Goal: Task Accomplishment & Management: Manage account settings

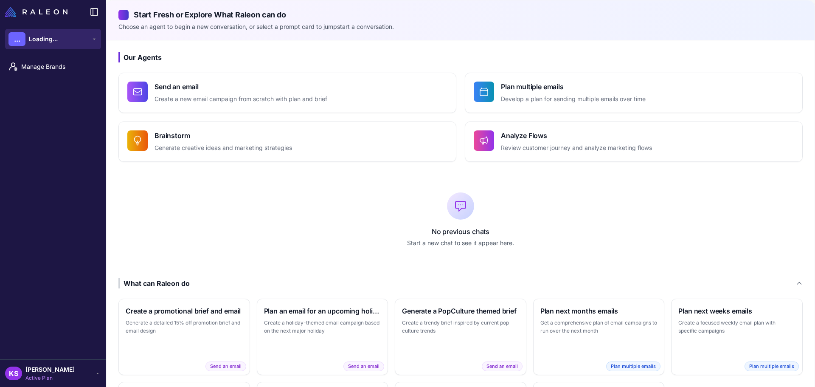
click at [66, 39] on button "... Loading..." at bounding box center [53, 39] width 96 height 20
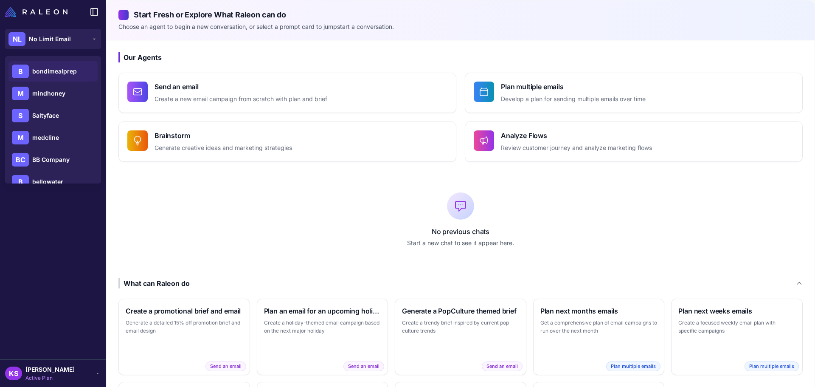
scroll to position [85, 0]
click at [48, 75] on span "mindhoney" at bounding box center [48, 72] width 33 height 9
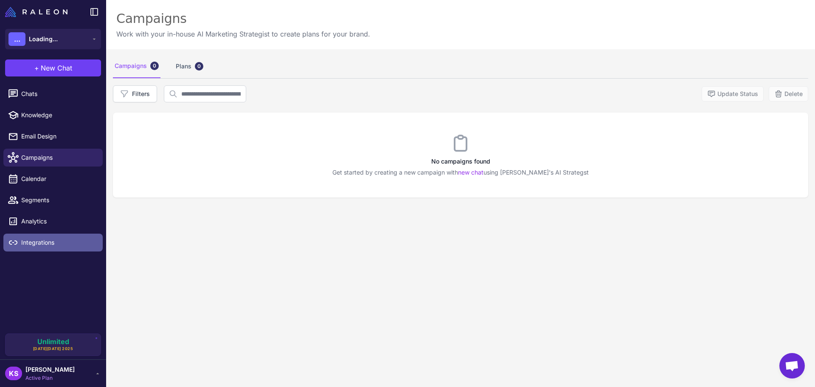
click at [40, 235] on link "Integrations" at bounding box center [52, 242] width 99 height 18
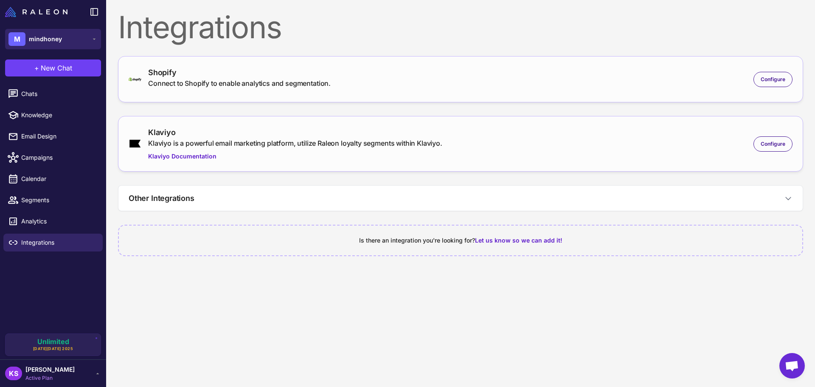
click at [67, 48] on button "M mindhoney" at bounding box center [53, 39] width 96 height 20
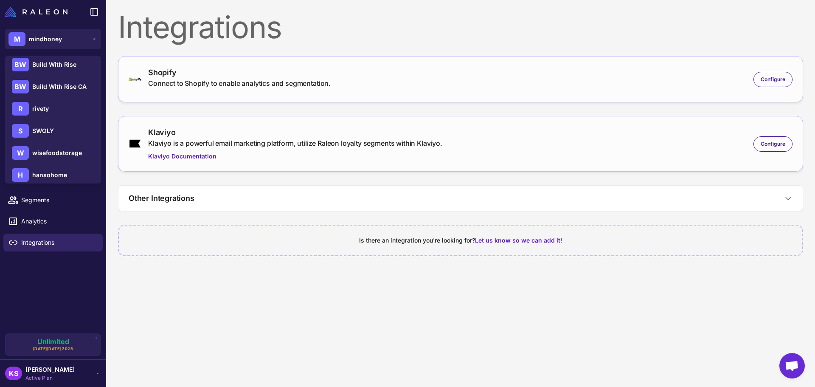
scroll to position [365, 0]
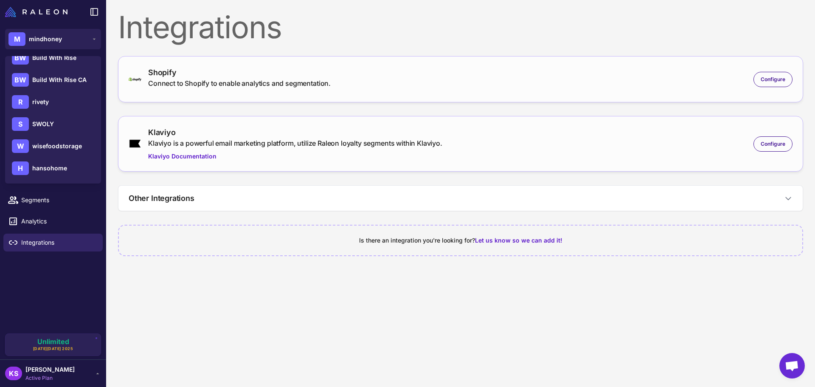
click at [304, 79] on div "Connect to Shopify to enable analytics and segmentation." at bounding box center [239, 83] width 182 height 10
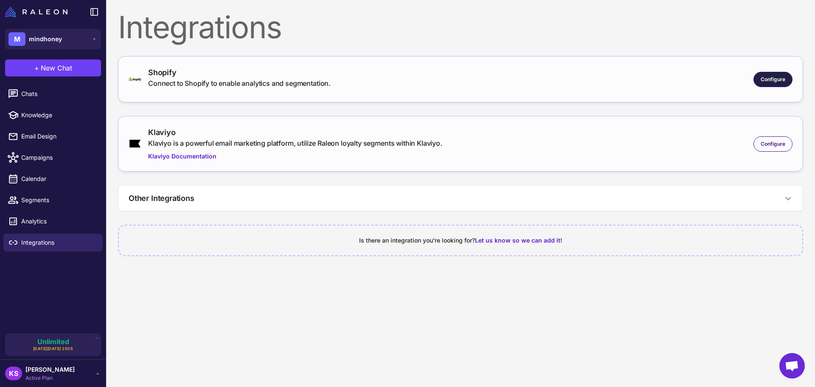
click at [753, 80] on div "Configure" at bounding box center [772, 79] width 39 height 15
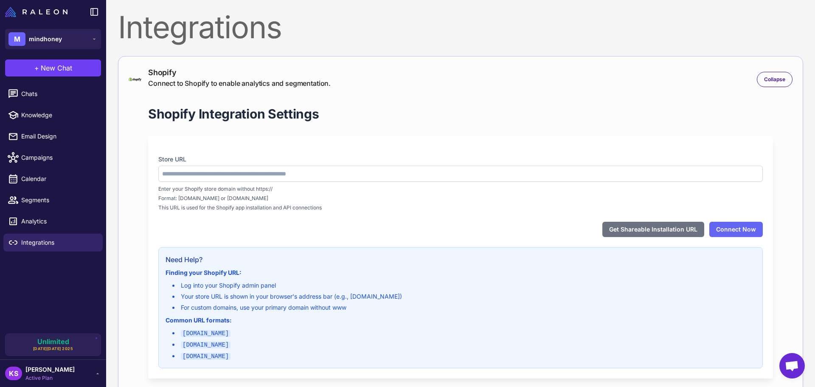
type input "**********"
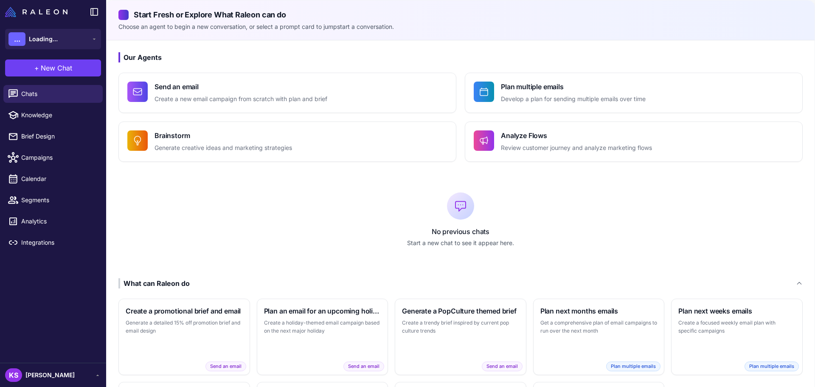
click at [77, 382] on div "KS [PERSON_NAME]" at bounding box center [53, 374] width 106 height 24
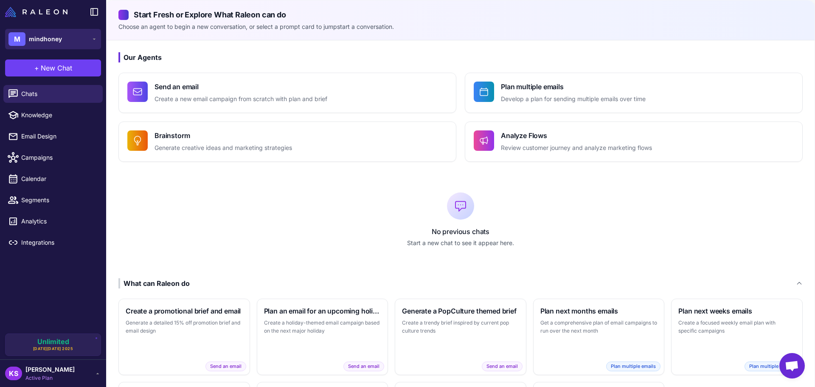
click at [39, 43] on span "mindhoney" at bounding box center [45, 38] width 33 height 9
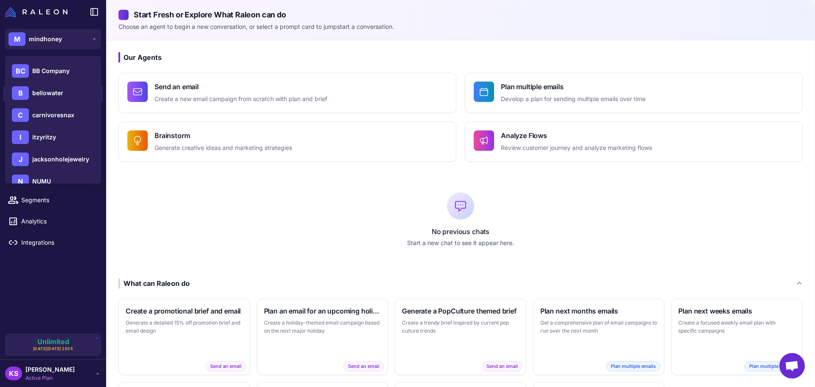
scroll to position [153, 0]
click at [47, 137] on span "itzyritzy" at bounding box center [44, 137] width 24 height 9
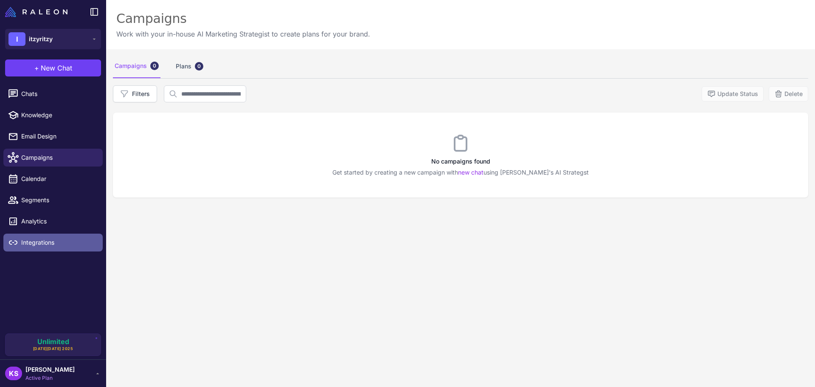
click at [43, 247] on span "Integrations" at bounding box center [58, 242] width 75 height 9
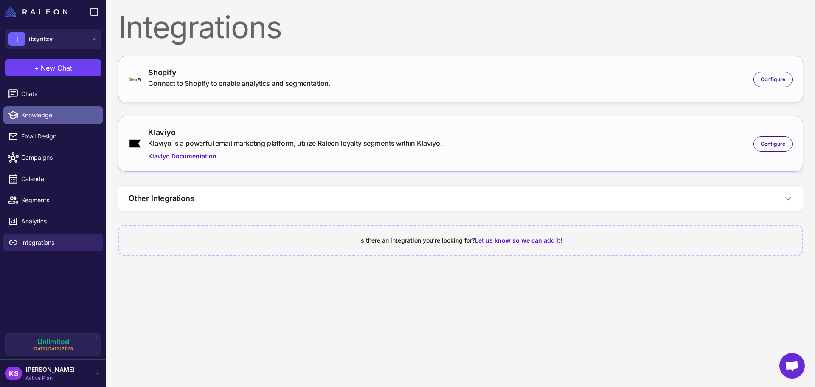
click at [53, 116] on span "Knowledge" at bounding box center [58, 114] width 75 height 9
select select
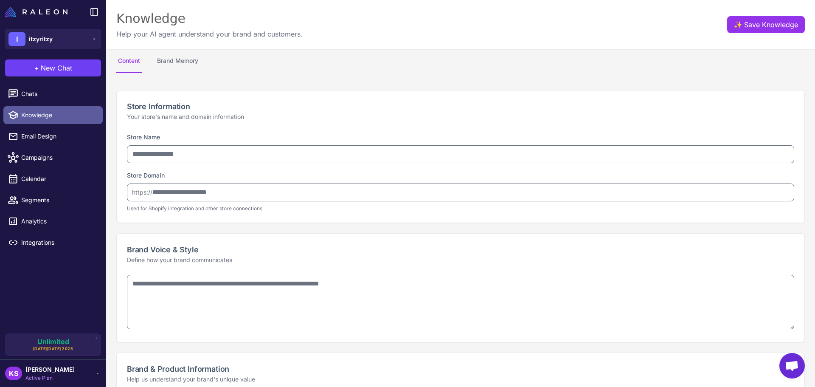
type input "*********"
type input "**********"
type textarea "**********"
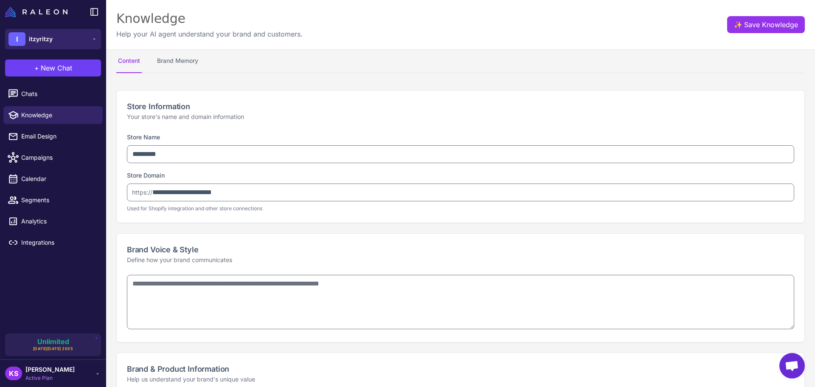
click at [54, 41] on button "I itzyritzy" at bounding box center [53, 39] width 96 height 20
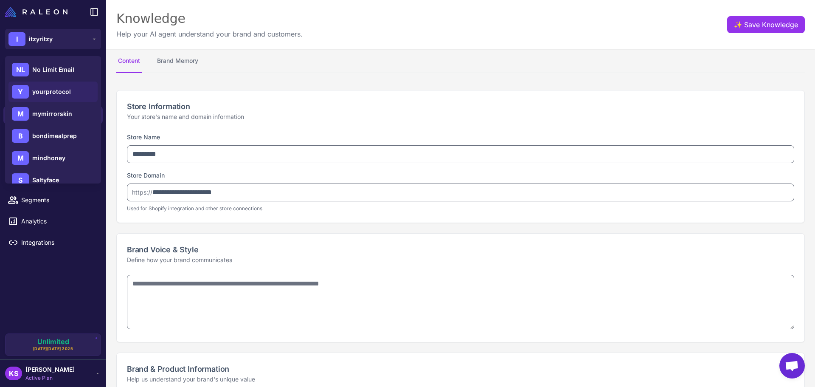
click at [55, 95] on span "yourprotocol" at bounding box center [51, 91] width 39 height 9
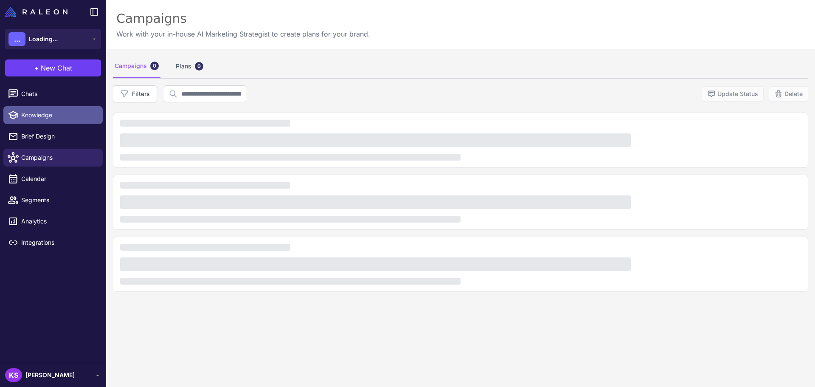
click at [48, 112] on span "Knowledge" at bounding box center [58, 114] width 75 height 9
select select
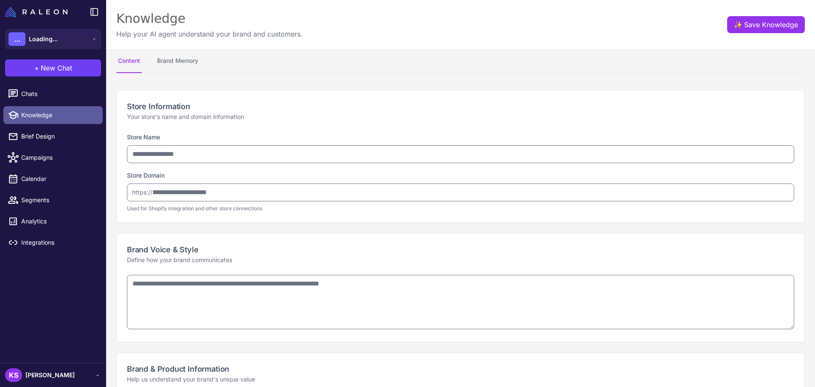
type input "**********"
type textarea "**********"
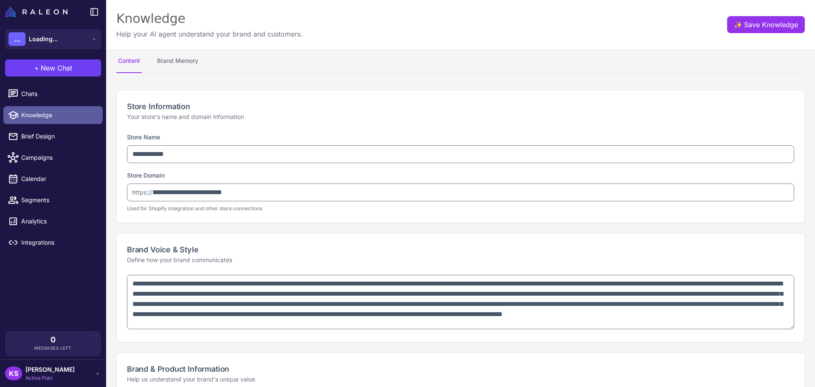
type textarea "**********"
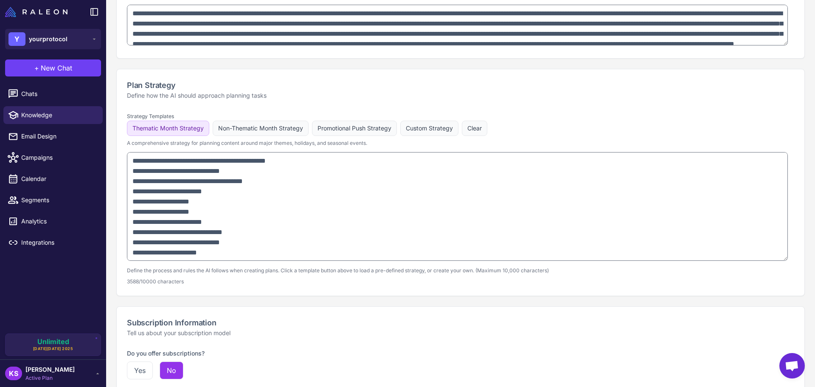
scroll to position [467, 0]
click at [370, 127] on button "Promotional Push Strategy" at bounding box center [354, 127] width 85 height 15
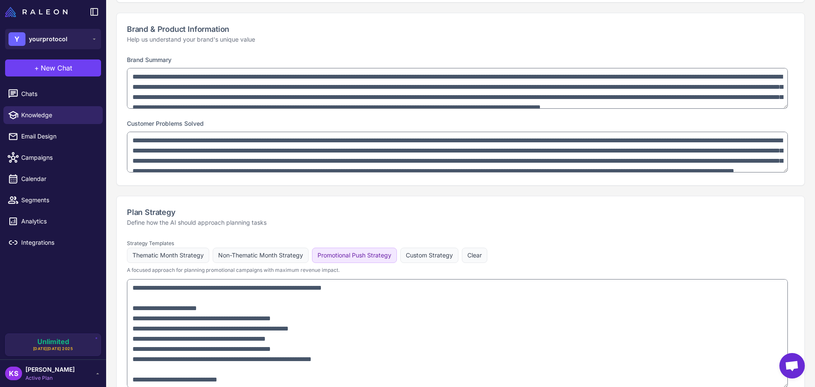
scroll to position [382, 0]
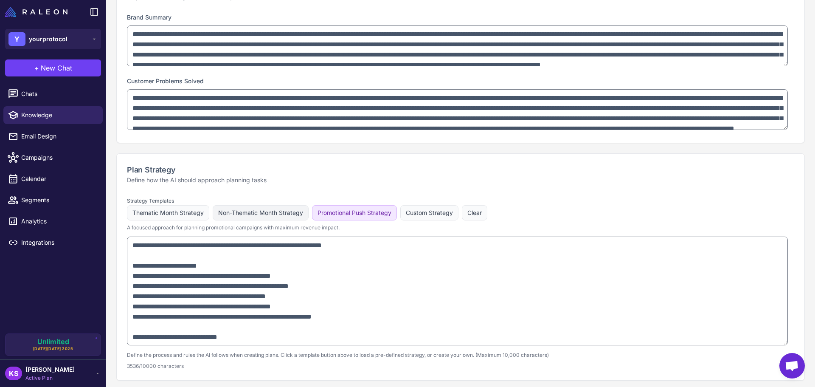
click at [272, 208] on button "Non-Thematic Month Strategy" at bounding box center [261, 212] width 96 height 15
type textarea "**********"
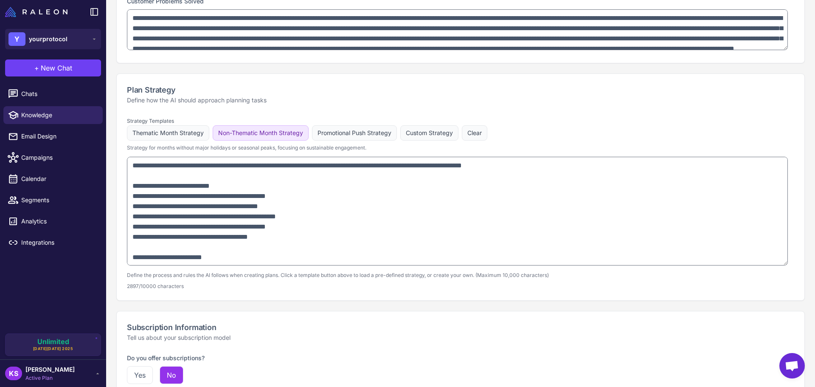
scroll to position [467, 0]
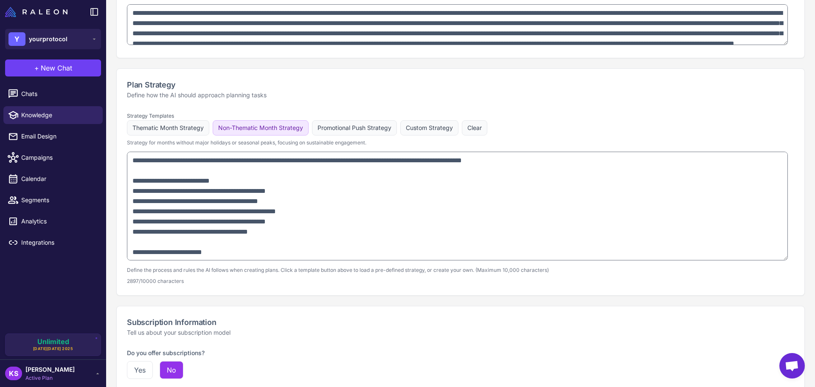
click at [172, 140] on p "Strategy for months without major holidays or seasonal peaks, focusing on susta…" at bounding box center [460, 143] width 667 height 8
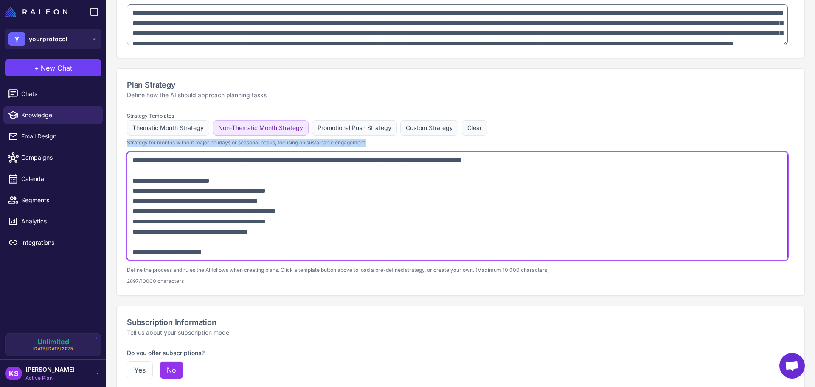
click at [240, 176] on textarea at bounding box center [457, 205] width 661 height 109
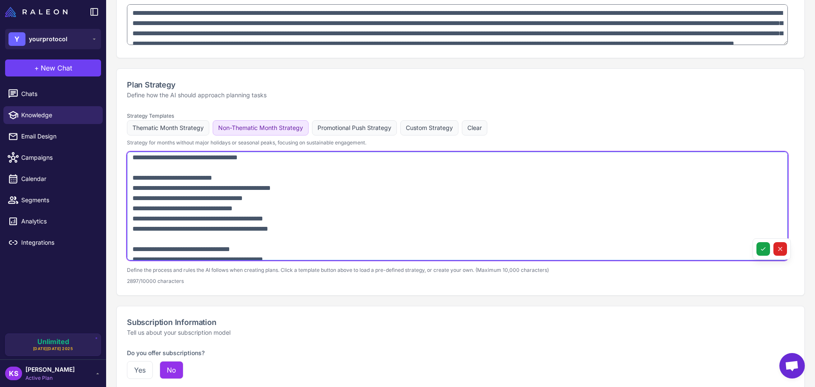
scroll to position [382, 0]
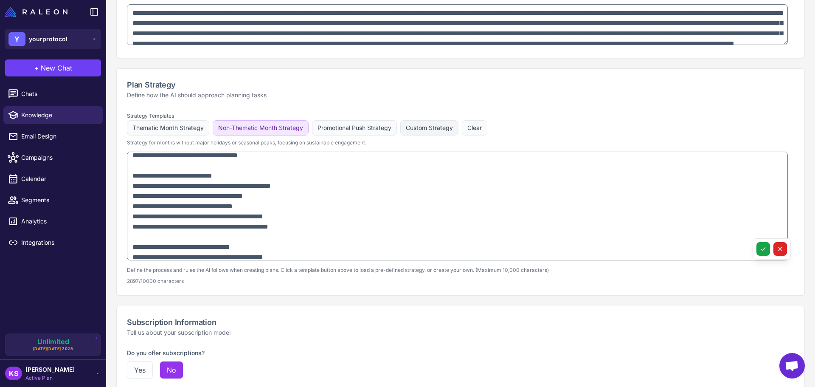
click at [445, 127] on button "Custom Strategy" at bounding box center [429, 127] width 58 height 15
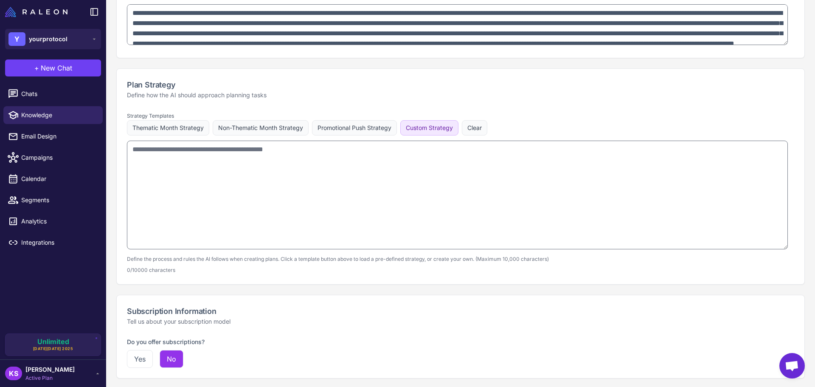
scroll to position [0, 0]
click at [63, 40] on span "yourprotocol" at bounding box center [48, 38] width 39 height 9
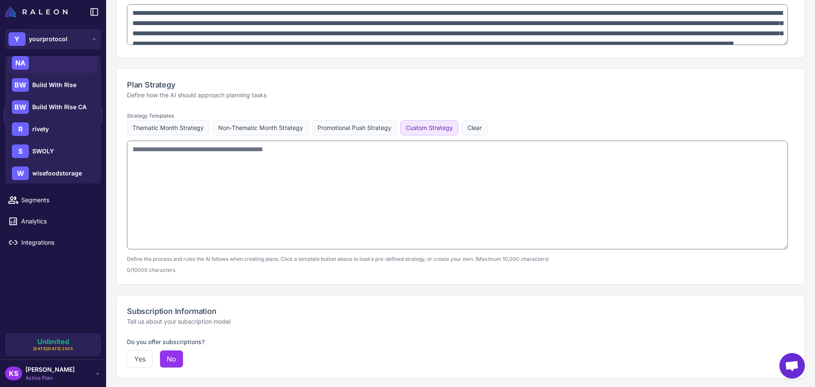
scroll to position [322, 0]
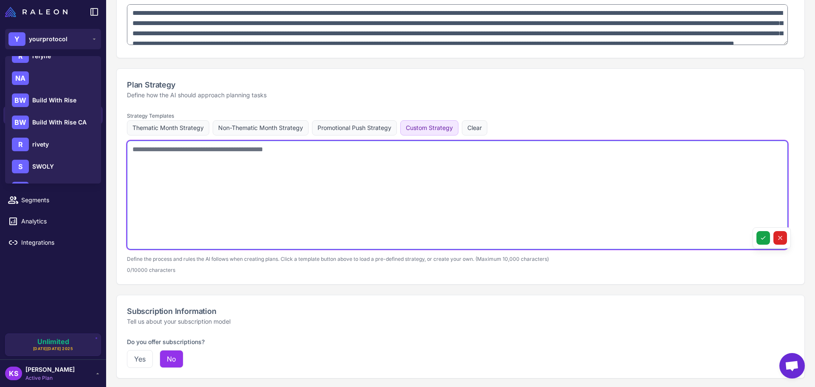
click at [320, 154] on textarea at bounding box center [457, 194] width 661 height 109
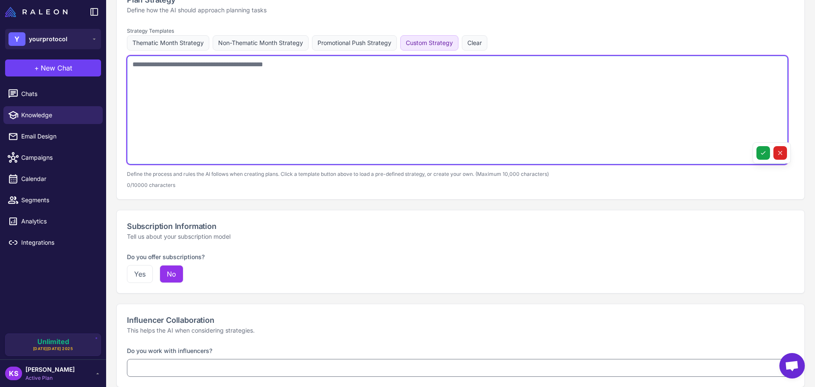
scroll to position [562, 0]
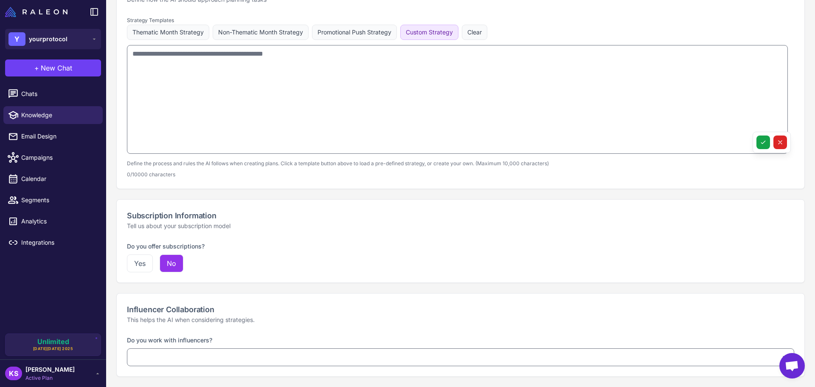
click at [126, 29] on div "Strategy Templates Thematic Month Strategy Non-Thematic Month Strategy Promotio…" at bounding box center [460, 101] width 687 height 174
click at [151, 29] on button "Thematic Month Strategy" at bounding box center [168, 32] width 82 height 15
type textarea "**********"
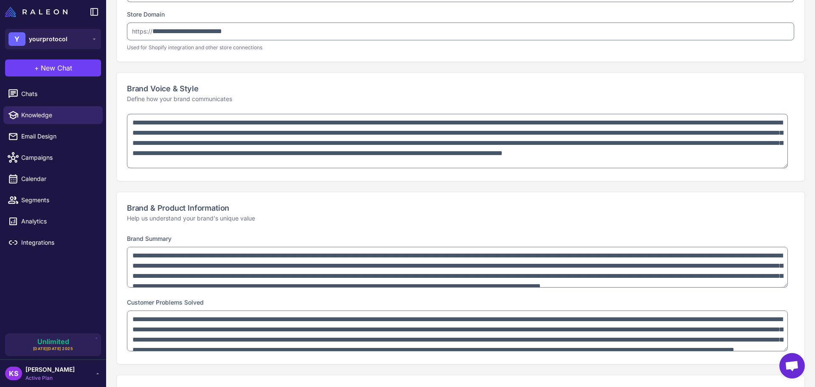
scroll to position [0, 0]
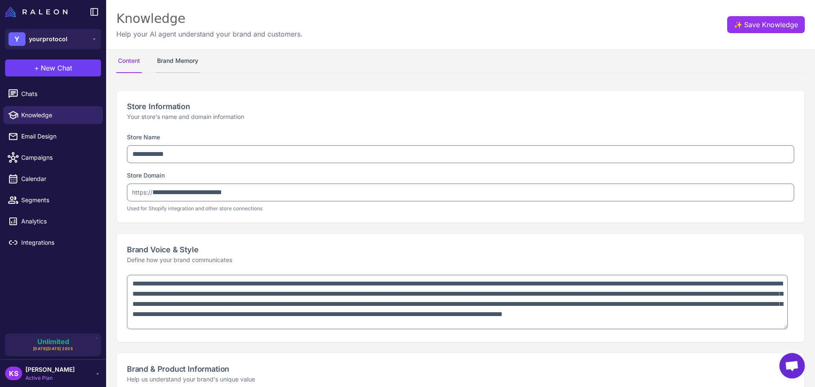
click at [177, 67] on button "Brand Memory" at bounding box center [177, 61] width 45 height 24
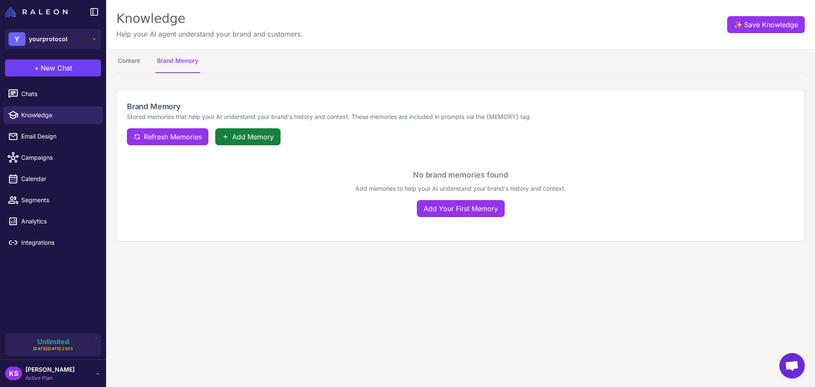
click at [270, 141] on span "Add Memory" at bounding box center [253, 137] width 42 height 10
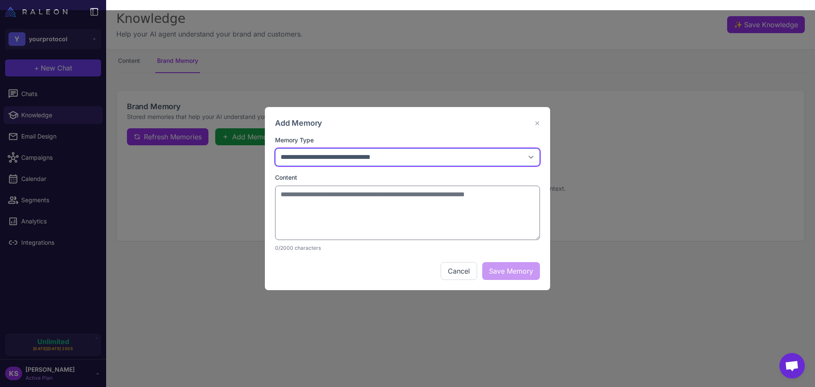
click at [336, 157] on select "**********" at bounding box center [407, 157] width 265 height 18
click at [214, 172] on div "**********" at bounding box center [407, 198] width 815 height 376
click at [465, 274] on button "Cancel" at bounding box center [458, 271] width 36 height 18
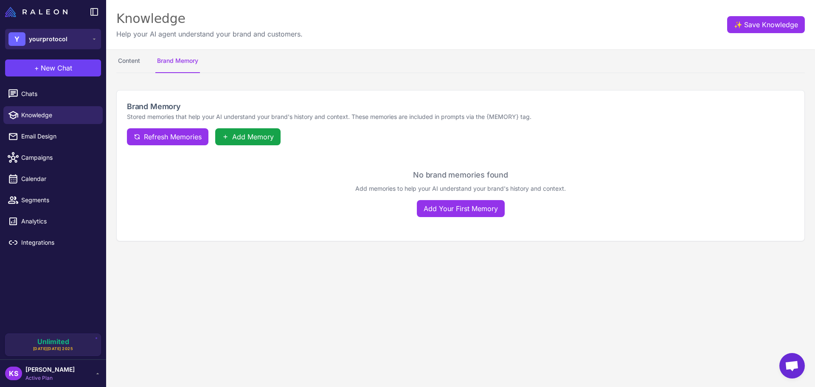
click at [56, 34] on div "Y yourprotocol" at bounding box center [37, 39] width 59 height 14
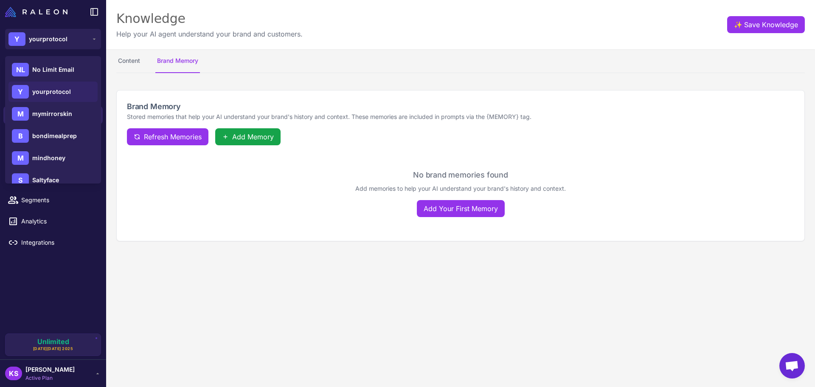
click at [340, 29] on div "Knowledge Help your AI agent understand your brand and customers. ✨ Save Knowle…" at bounding box center [460, 24] width 709 height 49
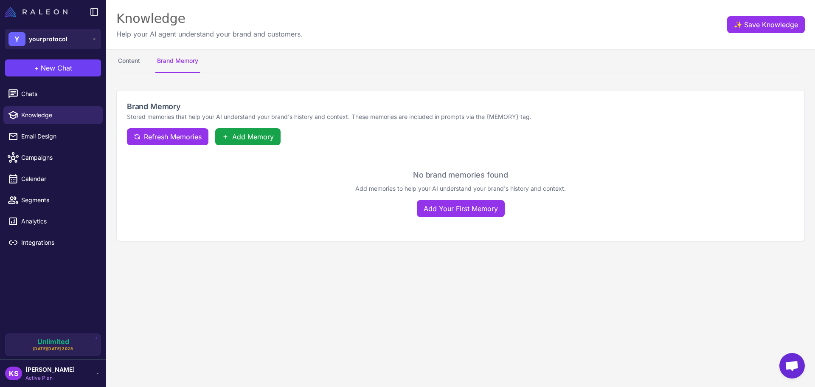
click at [14, 11] on img at bounding box center [36, 12] width 62 height 10
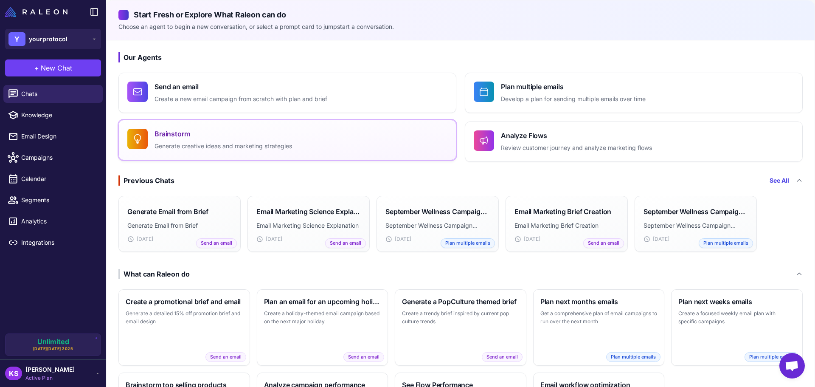
click at [210, 149] on p "Generate creative ideas and marketing strategies" at bounding box center [222, 146] width 137 height 10
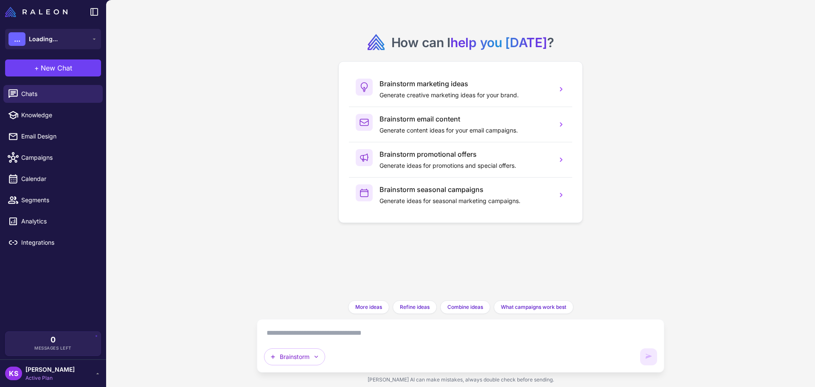
click at [373, 331] on textarea at bounding box center [460, 333] width 393 height 14
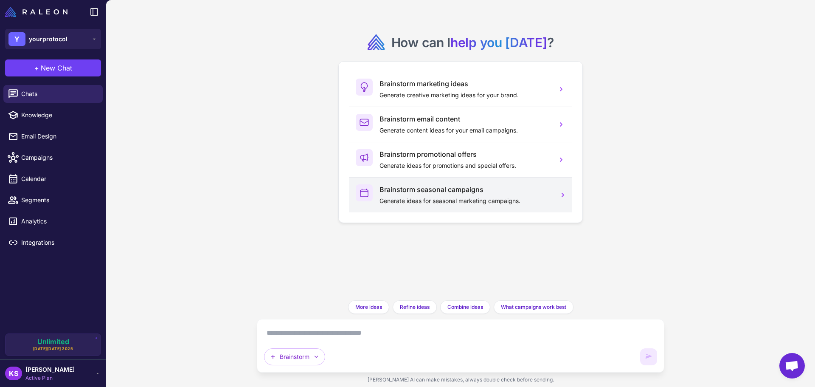
click at [424, 195] on div "Brainstorm seasonal campaigns Generate ideas for seasonal marketing campaigns." at bounding box center [464, 194] width 171 height 21
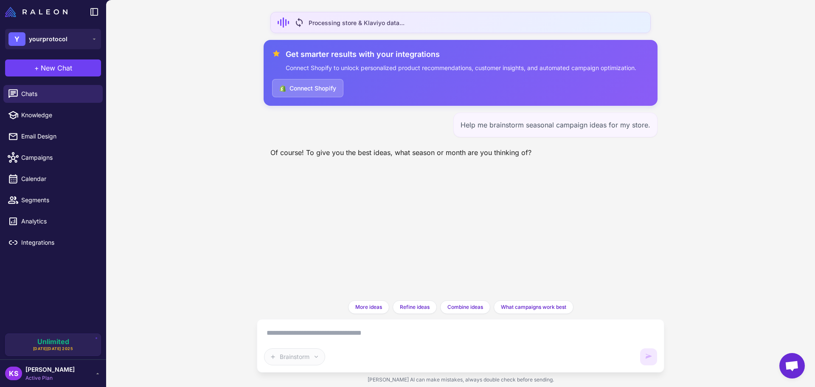
click at [355, 329] on textarea at bounding box center [460, 333] width 393 height 14
type textarea "*******"
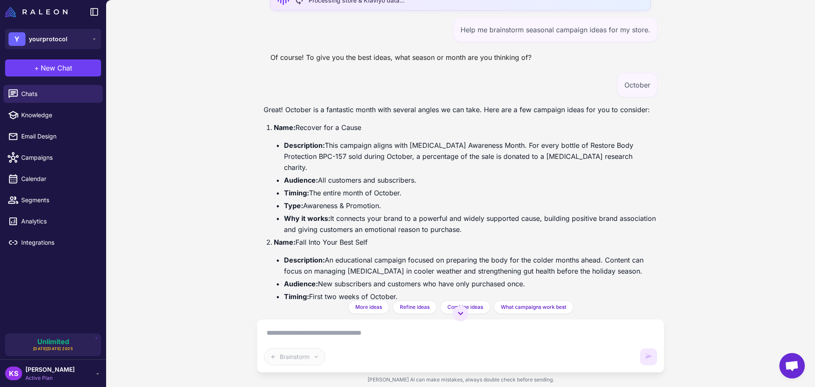
scroll to position [42, 0]
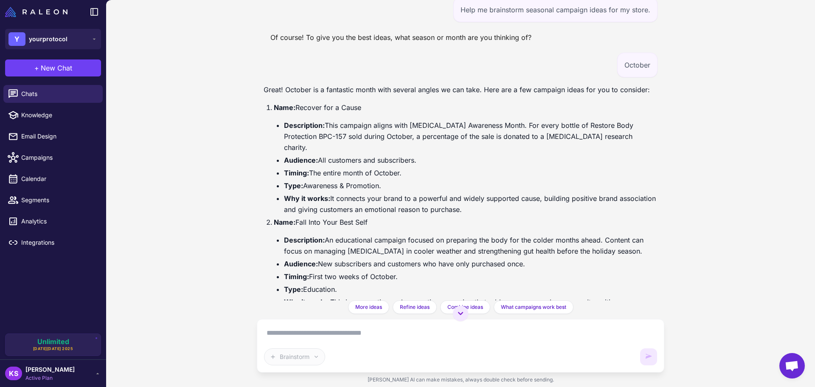
drag, startPoint x: 277, startPoint y: 106, endPoint x: 518, endPoint y: 200, distance: 258.7
click at [518, 200] on li "Name: Recover for a Cause Description: This campaign aligns with Breast Cancer …" at bounding box center [466, 158] width 384 height 113
click at [509, 216] on p "Name: Fall Into Your Best Self" at bounding box center [466, 221] width 384 height 11
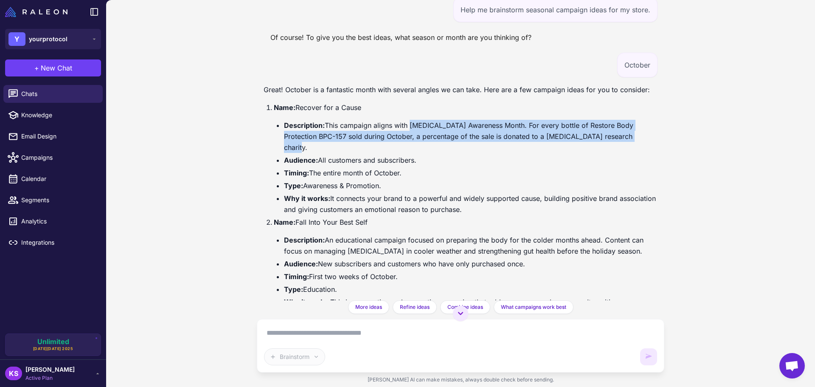
drag, startPoint x: 410, startPoint y: 125, endPoint x: 643, endPoint y: 139, distance: 233.7
click at [643, 139] on li "Description: This campaign aligns with Breast Cancer Awareness Month. For every…" at bounding box center [470, 136] width 373 height 33
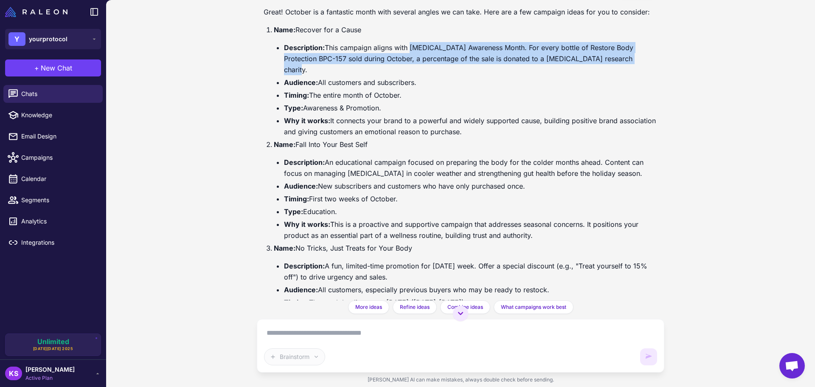
scroll to position [127, 0]
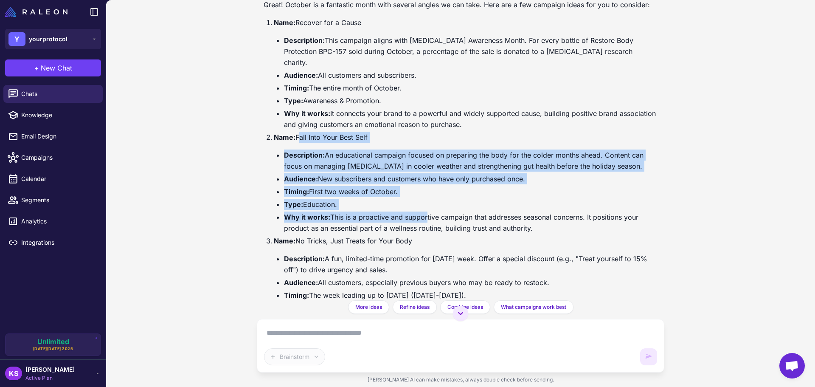
drag, startPoint x: 299, startPoint y: 129, endPoint x: 426, endPoint y: 207, distance: 149.3
click at [426, 207] on li "Name: Fall Into Your Best Self Description: An educational campaign focused on …" at bounding box center [466, 183] width 384 height 102
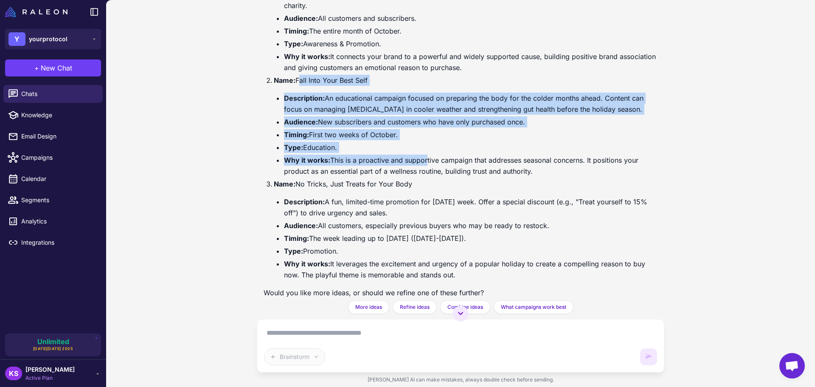
scroll to position [185, 0]
drag, startPoint x: 292, startPoint y: 172, endPoint x: 472, endPoint y: 267, distance: 203.5
click at [472, 267] on li "Name: No Tricks, Just Treats for Your Body Description: A fun, limited-time pro…" at bounding box center [466, 229] width 384 height 102
click at [473, 245] on li "Type: Promotion." at bounding box center [470, 250] width 373 height 11
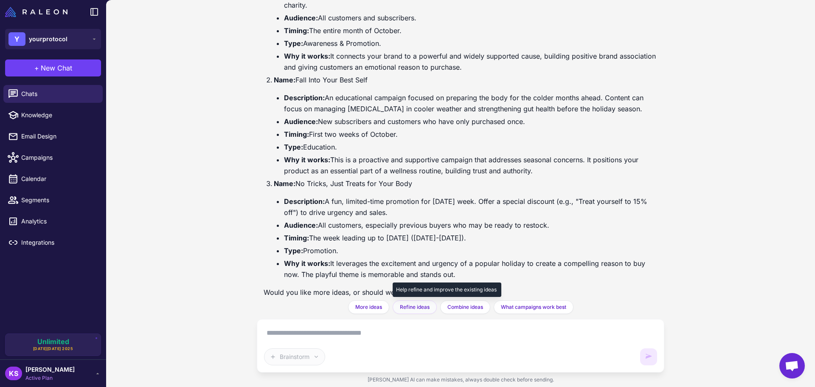
click at [422, 305] on span "Refine ideas" at bounding box center [415, 307] width 30 height 8
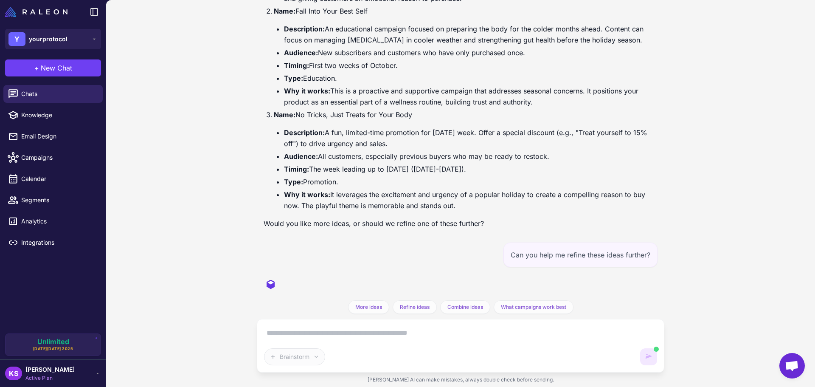
scroll to position [250, 0]
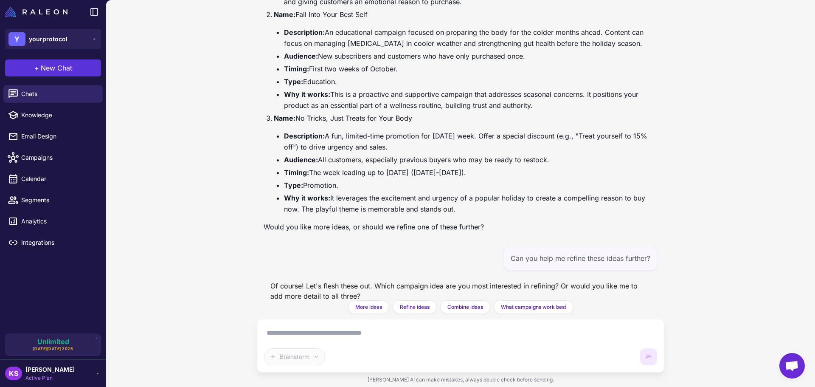
click at [72, 66] on button "+ New Chat" at bounding box center [53, 67] width 96 height 17
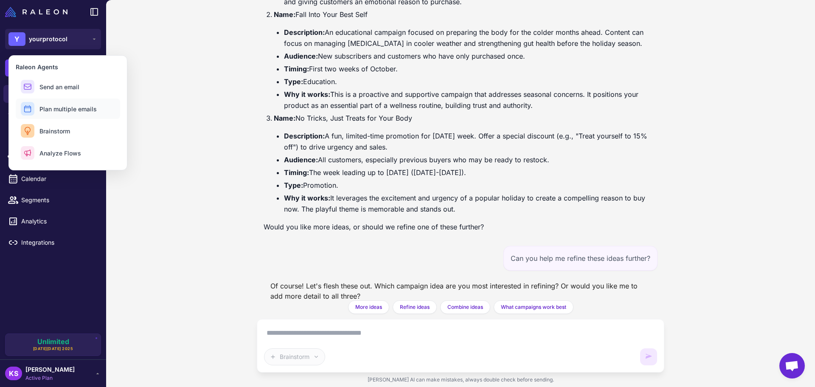
click at [62, 108] on span "Plan multiple emails" at bounding box center [67, 108] width 57 height 9
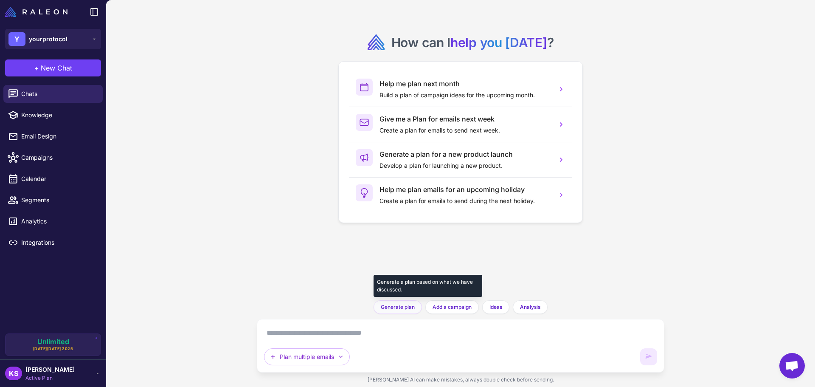
click at [397, 303] on span "Generate plan" at bounding box center [398, 307] width 34 height 8
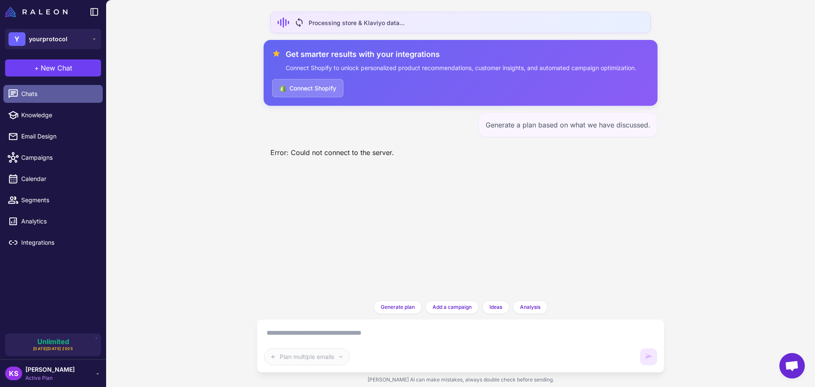
click at [48, 101] on link "Chats" at bounding box center [52, 94] width 99 height 18
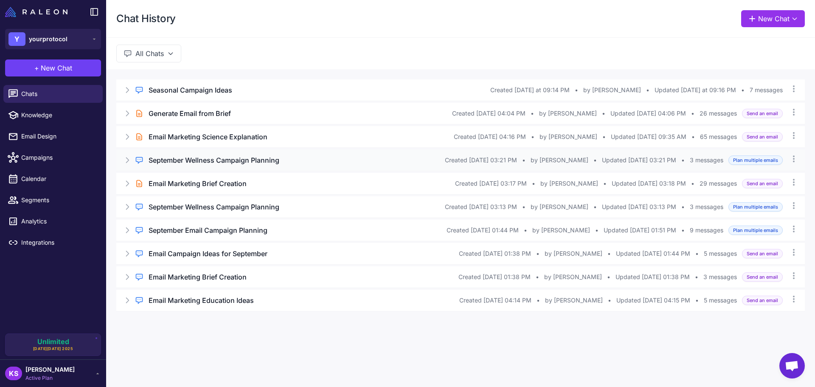
click at [129, 155] on div "Regular Chat September Wellness Campaign Planning Created [DATE] 03:21 PM • by …" at bounding box center [460, 159] width 688 height 21
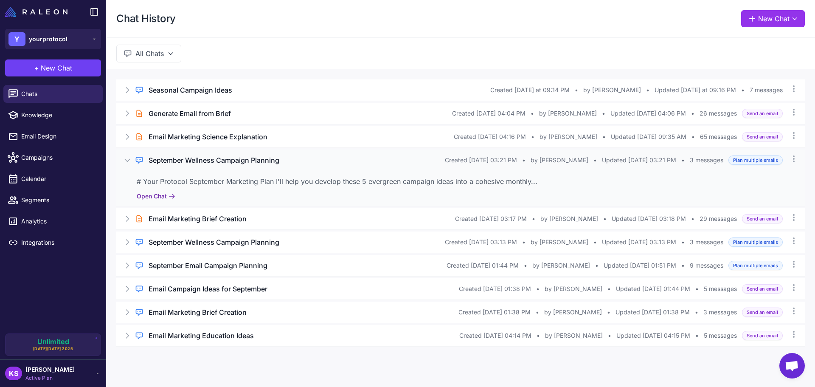
click at [160, 195] on button "Open Chat" at bounding box center [156, 195] width 39 height 9
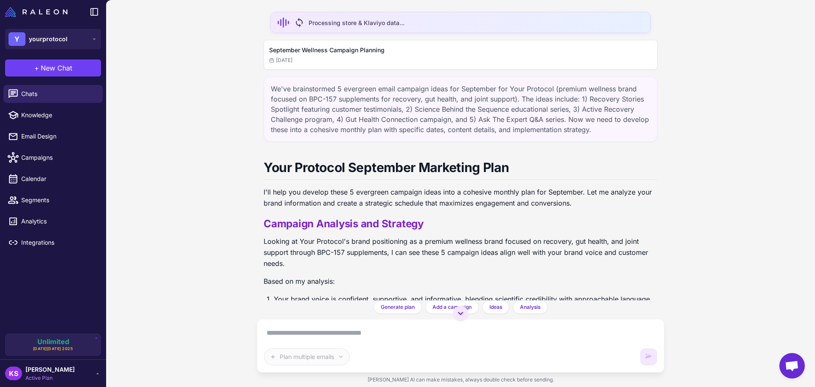
click at [368, 106] on div "We've brainstormed 5 evergreen email campaign ideas for September for Your Prot…" at bounding box center [460, 108] width 394 height 65
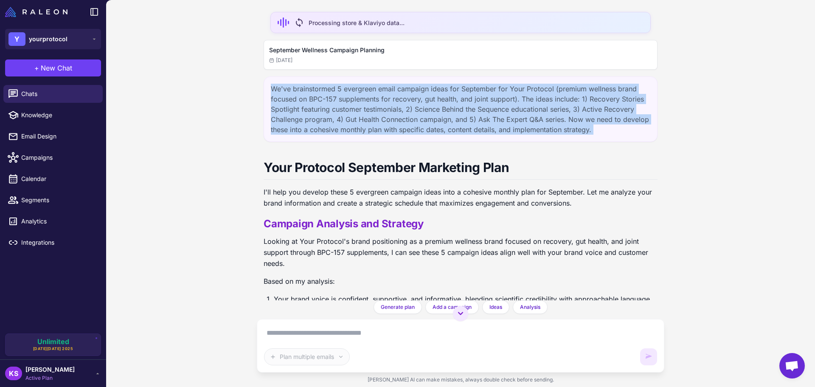
click at [368, 106] on div "We've brainstormed 5 evergreen email campaign ideas for September for Your Prot…" at bounding box center [460, 108] width 394 height 65
click at [437, 101] on div "We've brainstormed 5 evergreen email campaign ideas for September for Your Prot…" at bounding box center [460, 108] width 394 height 65
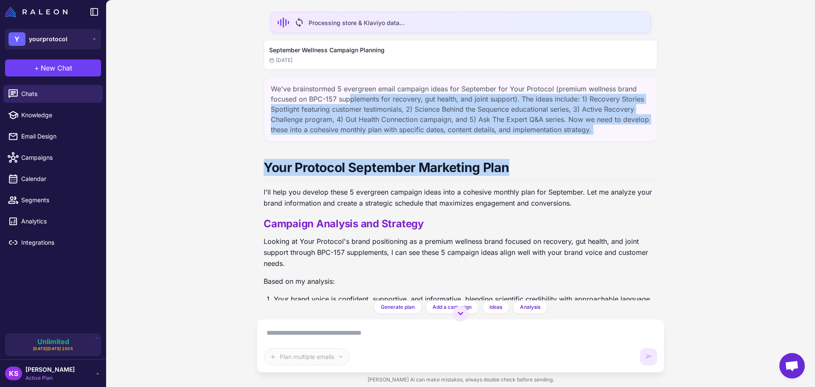
drag, startPoint x: 461, startPoint y: 118, endPoint x: 596, endPoint y: 139, distance: 136.4
click at [591, 145] on div "sync Processing store & Klaviyo data... September Wellness Campaign Planning [D…" at bounding box center [460, 150] width 407 height 300
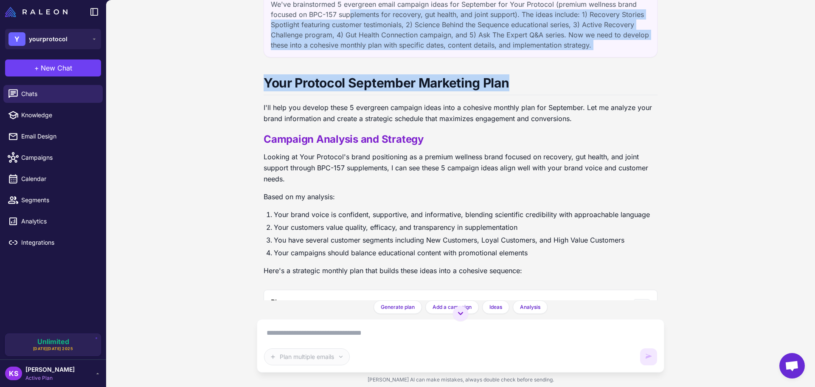
scroll to position [85, 0]
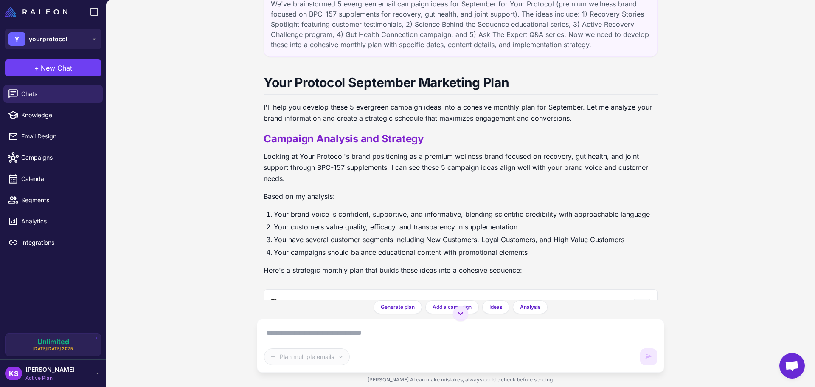
click at [417, 114] on p "I'll help you develop these 5 evergreen campaign ideas into a cohesive monthly …" at bounding box center [460, 112] width 394 height 22
click at [447, 137] on div "Your Protocol September Marketing Plan I'll help you develop these 5 evergreen …" at bounding box center [460, 173] width 394 height 219
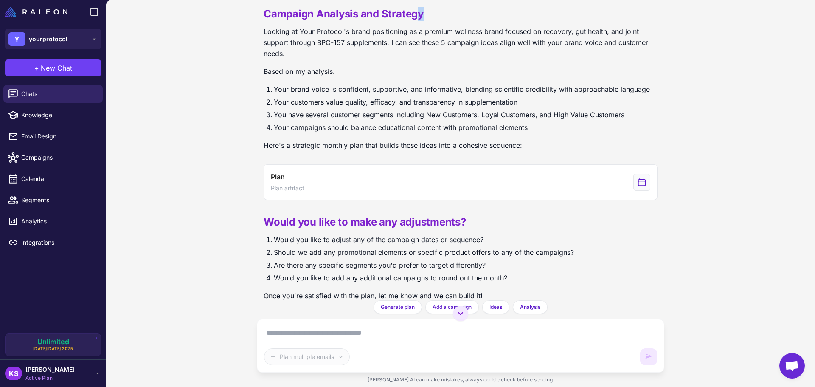
scroll to position [224, 0]
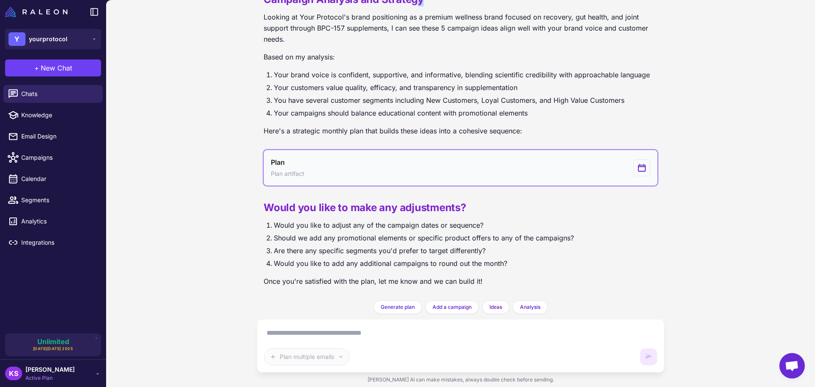
click at [643, 170] on div "View generated Plan" at bounding box center [641, 167] width 17 height 17
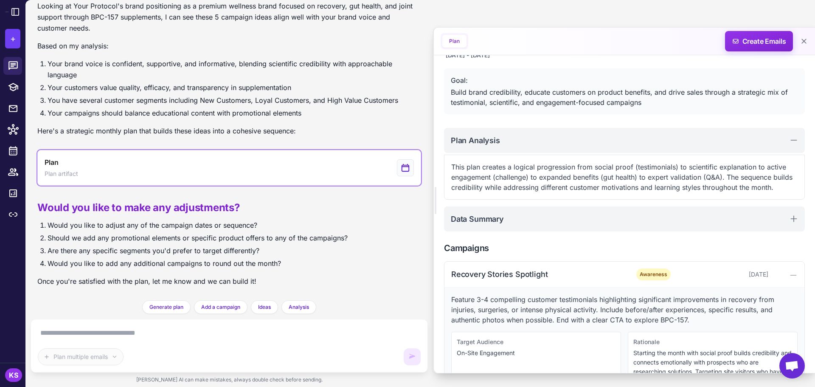
scroll to position [0, 0]
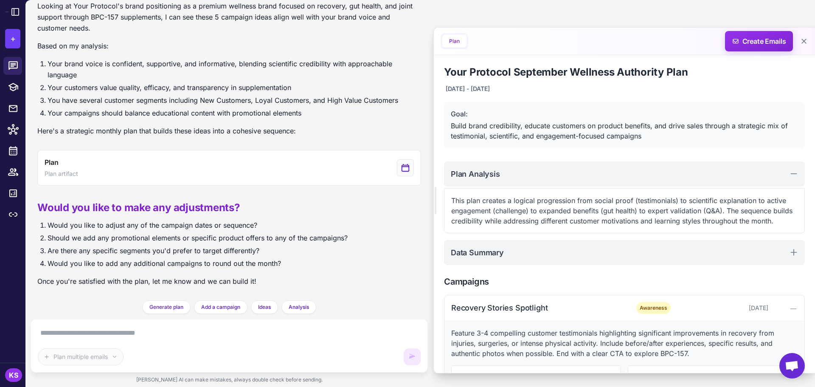
click at [519, 215] on p "This plan creates a logical progression from social proof (testimonials) to sci…" at bounding box center [624, 210] width 346 height 31
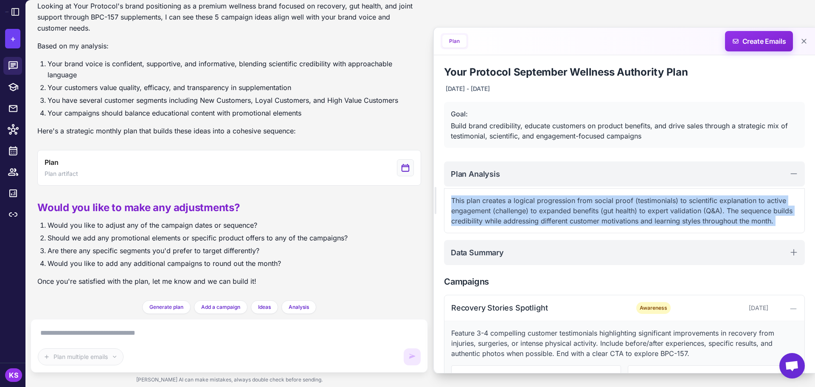
click at [520, 215] on p "This plan creates a logical progression from social proof (testimonials) to sci…" at bounding box center [624, 210] width 346 height 31
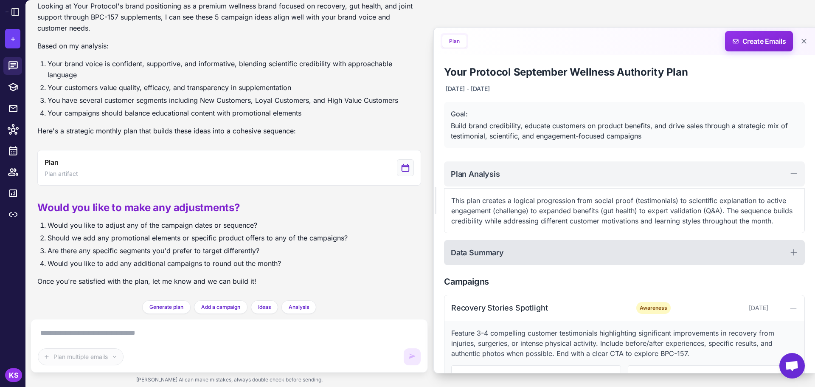
click at [504, 255] on div "Data Summary" at bounding box center [624, 252] width 361 height 25
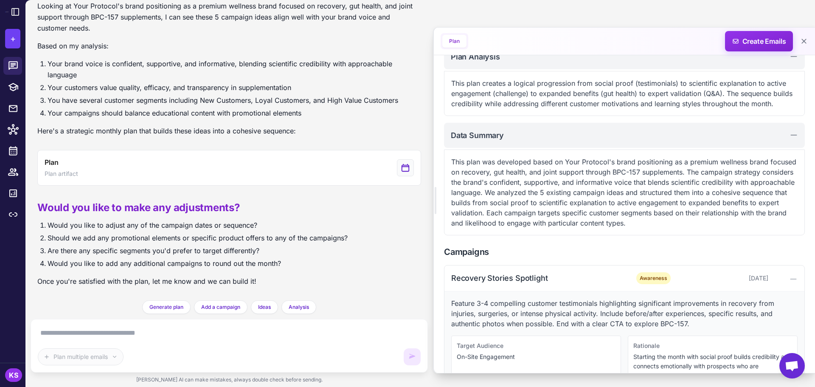
scroll to position [127, 0]
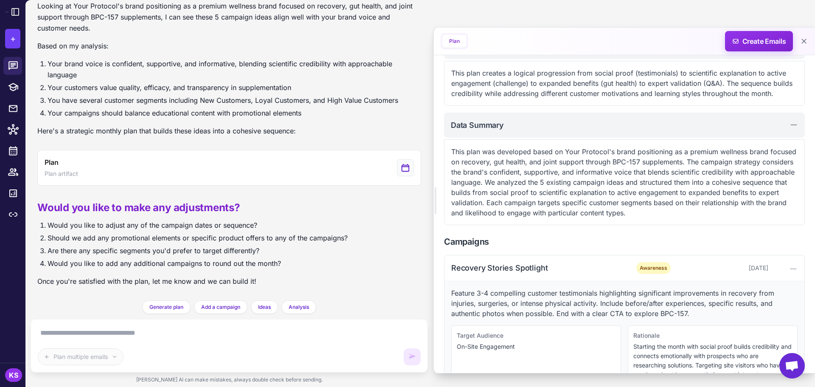
click at [508, 195] on p "This plan was developed based on Your Protocol's brand positioning as a premium…" at bounding box center [624, 181] width 346 height 71
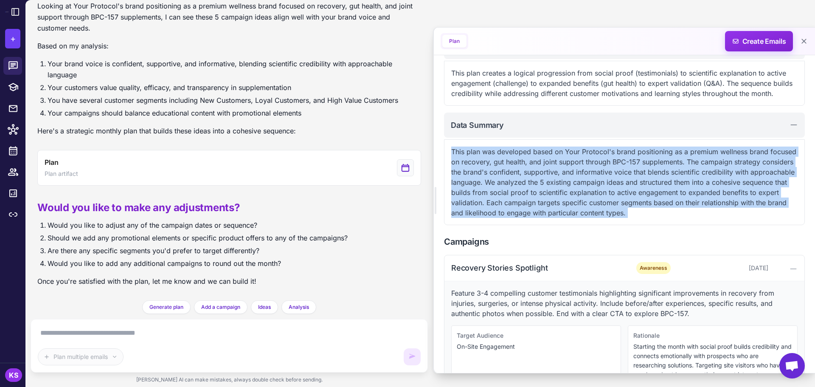
click at [508, 195] on p "This plan was developed based on Your Protocol's brand positioning as a premium…" at bounding box center [624, 181] width 346 height 71
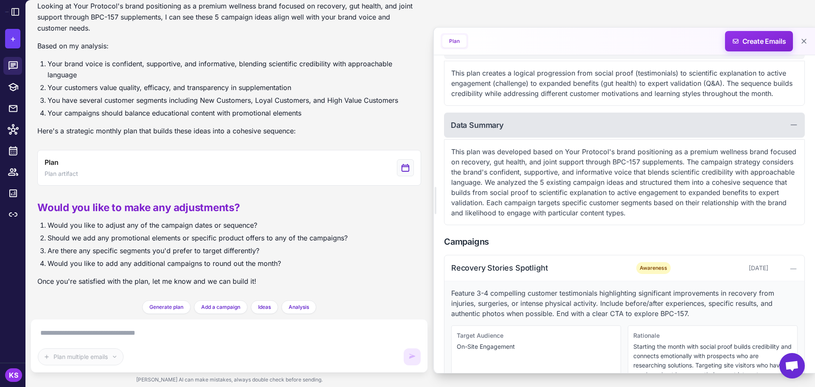
click at [548, 118] on div "Data Summary" at bounding box center [624, 124] width 361 height 25
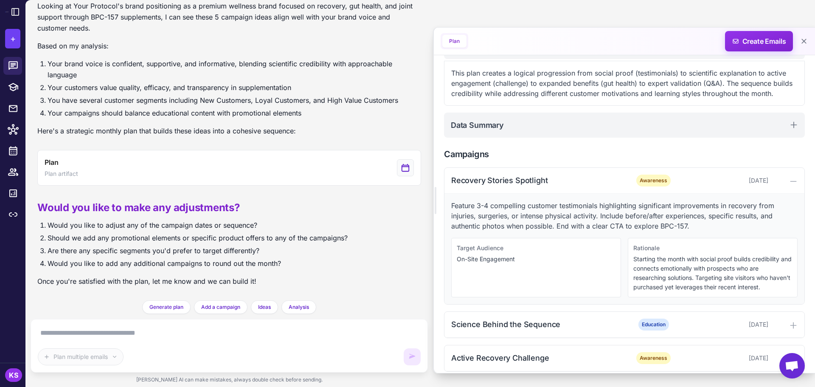
scroll to position [42, 0]
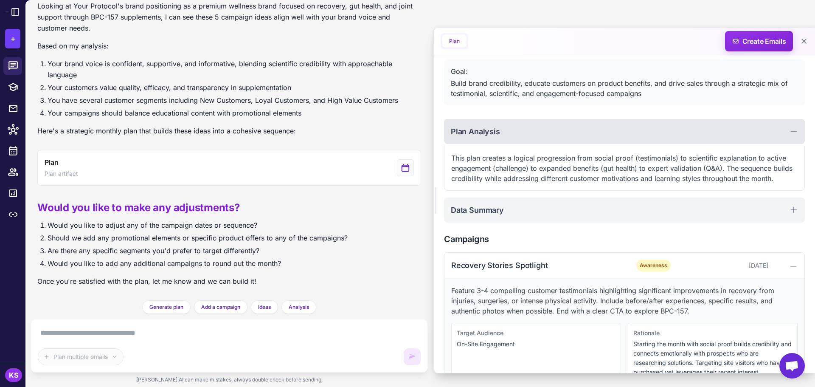
click at [516, 121] on div "Plan Analysis" at bounding box center [624, 131] width 361 height 25
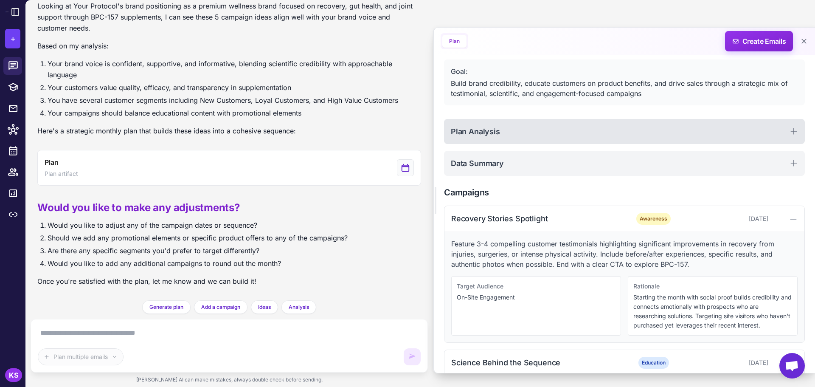
scroll to position [127, 0]
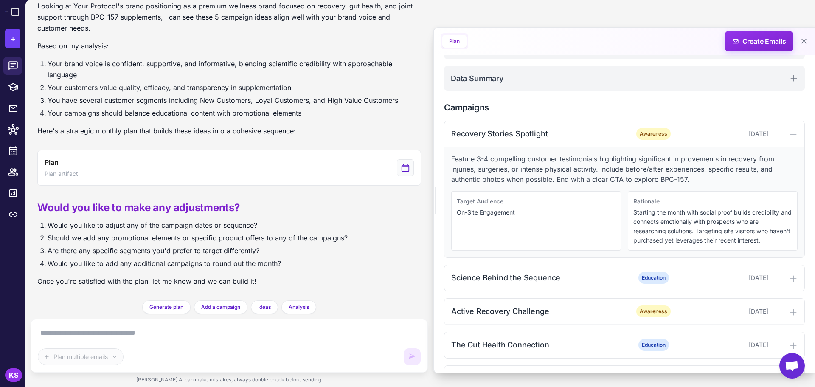
click at [531, 171] on p "Feature 3-4 compelling customer testimonials highlighting significant improveme…" at bounding box center [624, 169] width 346 height 31
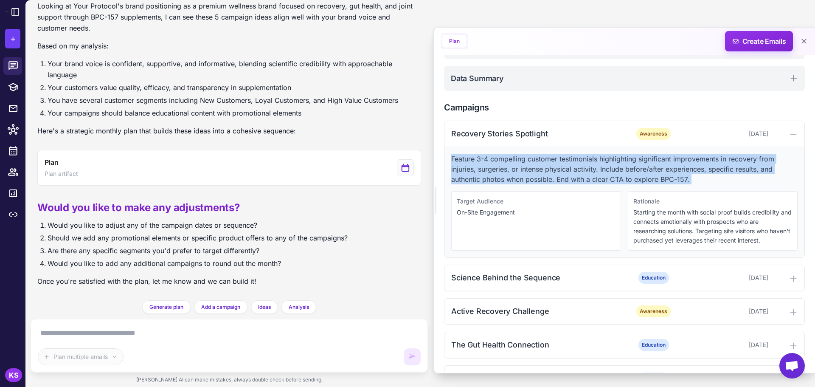
click at [531, 171] on p "Feature 3-4 compelling customer testimonials highlighting significant improveme…" at bounding box center [624, 169] width 346 height 31
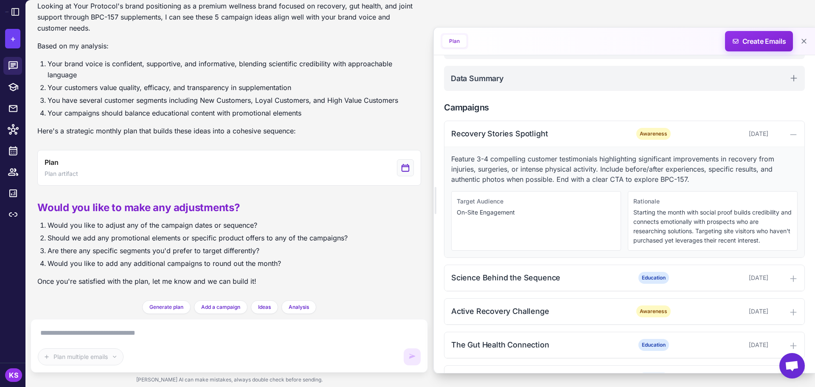
click at [531, 171] on p "Feature 3-4 compelling customer testimonials highlighting significant improveme…" at bounding box center [624, 169] width 346 height 31
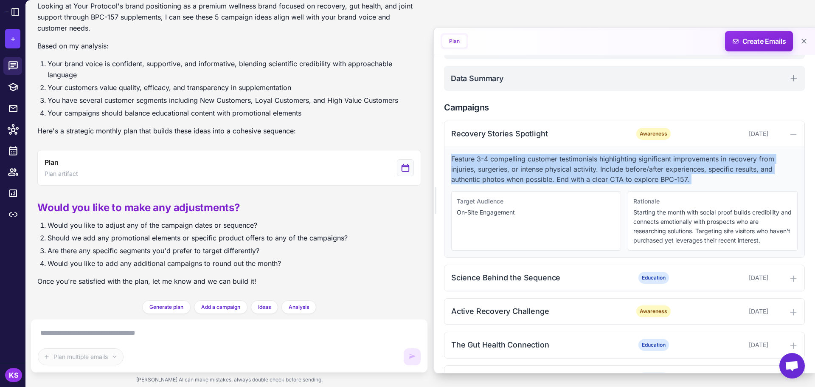
click at [531, 171] on p "Feature 3-4 compelling customer testimonials highlighting significant improveme…" at bounding box center [624, 169] width 346 height 31
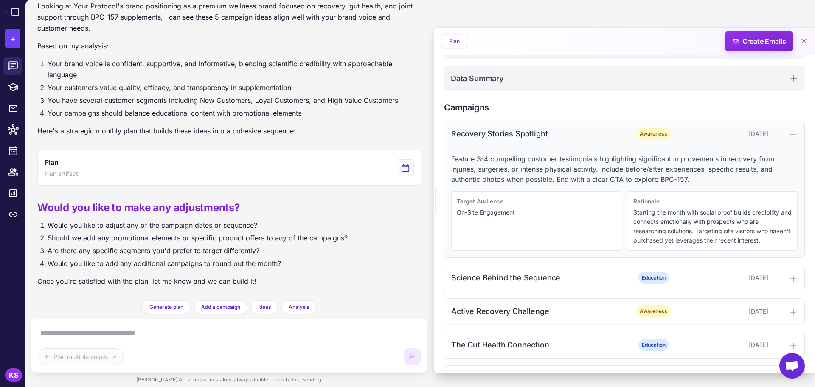
click at [534, 130] on div "Recovery Stories Spotlight" at bounding box center [536, 133] width 171 height 11
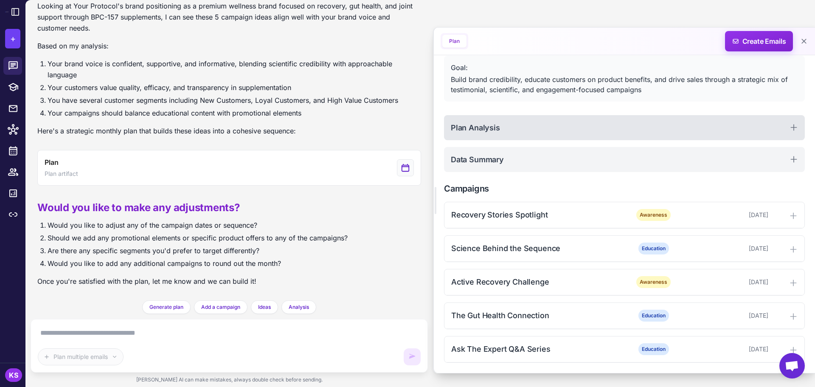
scroll to position [46, 0]
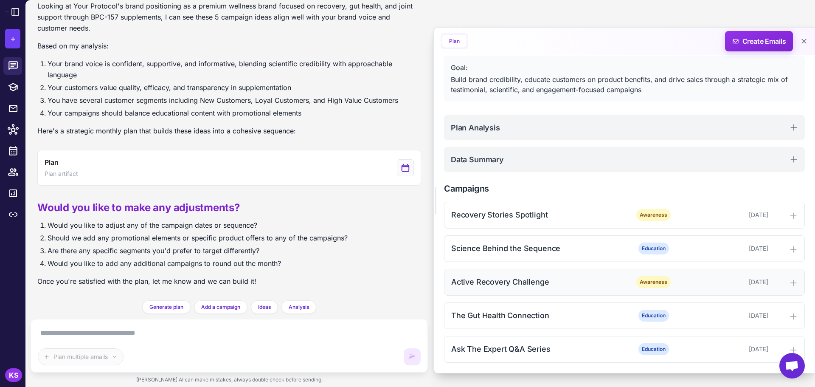
click at [509, 283] on div "Active Recovery Challenge" at bounding box center [536, 281] width 171 height 11
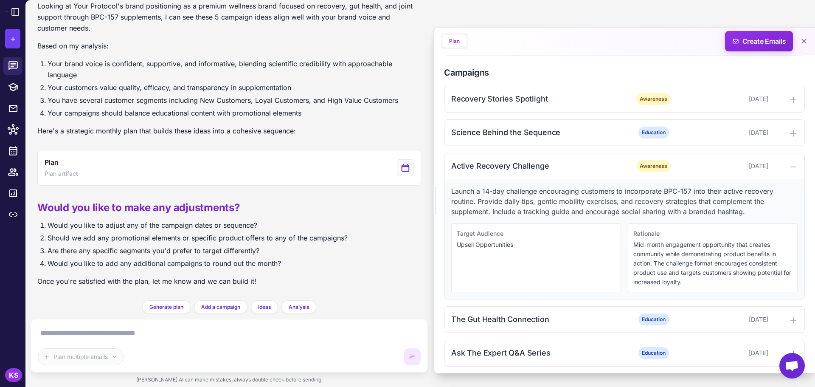
scroll to position [166, 0]
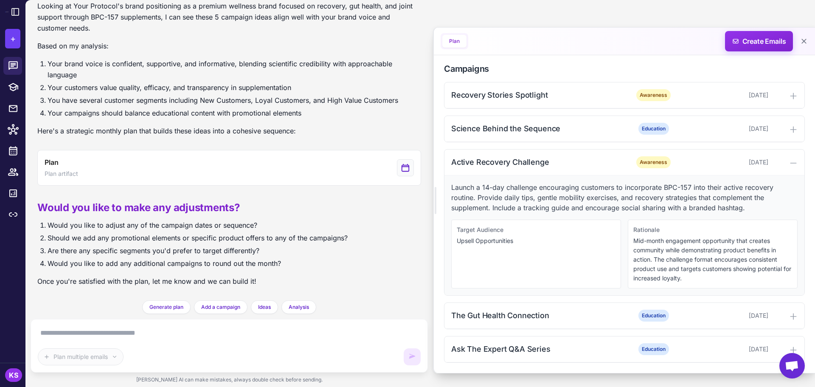
click at [503, 190] on p "Launch a 14-day challenge encouraging customers to incorporate BPC-157 into the…" at bounding box center [624, 197] width 346 height 31
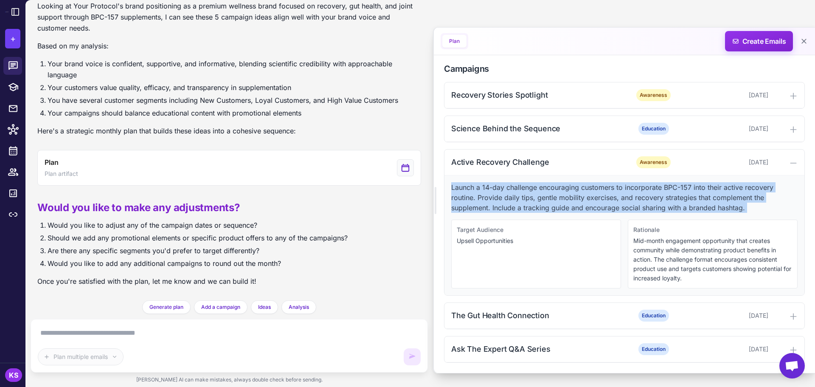
click at [503, 190] on p "Launch a 14-day challenge encouraging customers to incorporate BPC-157 into the…" at bounding box center [624, 197] width 346 height 31
click at [523, 191] on p "Launch a 14-day challenge encouraging customers to incorporate BPC-157 into the…" at bounding box center [624, 197] width 346 height 31
click at [500, 179] on div "Launch a 14-day challenge encouraging customers to incorporate BPC-157 into the…" at bounding box center [624, 235] width 360 height 120
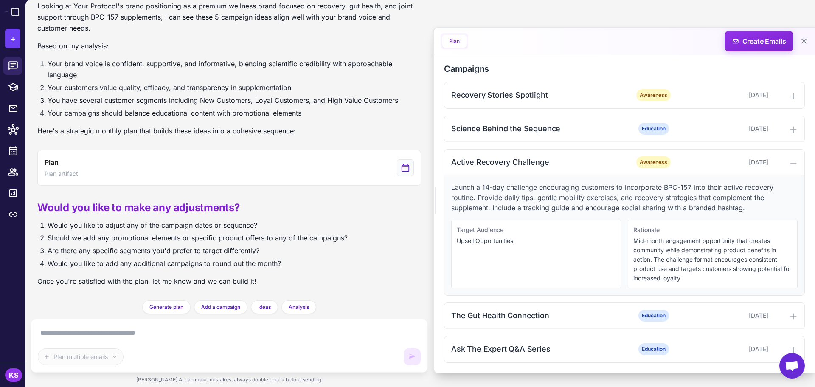
click at [496, 188] on p "Launch a 14-day challenge encouraging customers to incorporate BPC-157 into the…" at bounding box center [624, 197] width 346 height 31
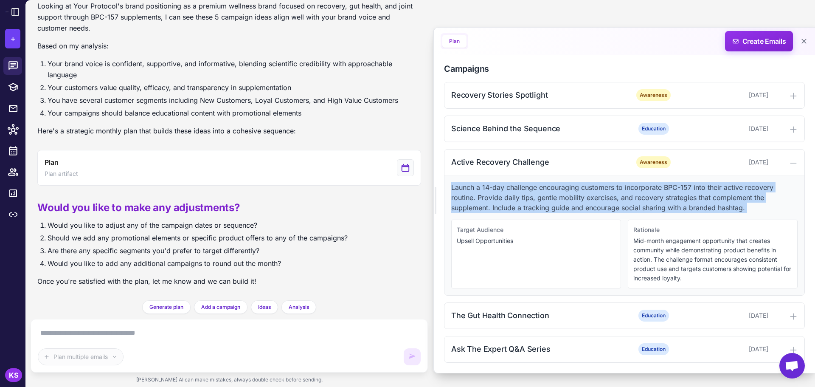
click at [496, 188] on p "Launch a 14-day challenge encouraging customers to incorporate BPC-157 into the…" at bounding box center [624, 197] width 346 height 31
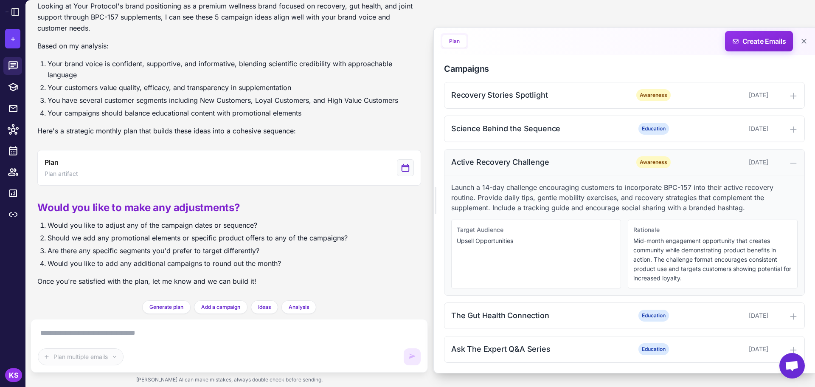
click at [509, 162] on div "Active Recovery Challenge" at bounding box center [536, 161] width 171 height 11
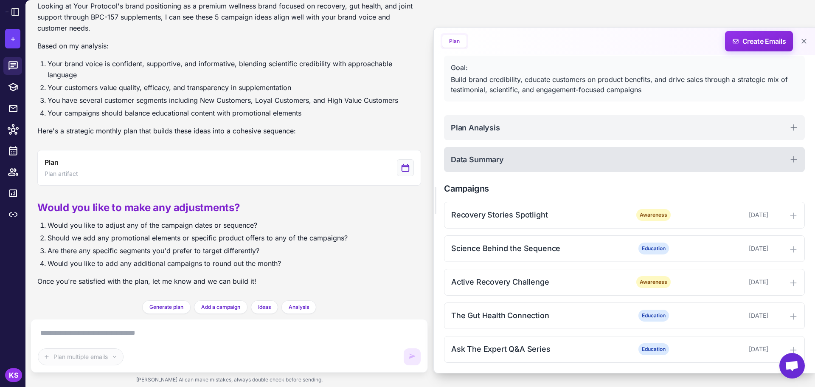
scroll to position [46, 0]
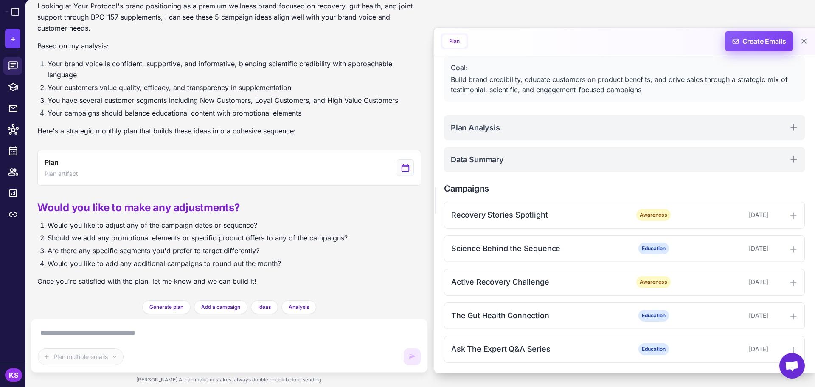
click at [754, 46] on span "Create Emails" at bounding box center [759, 41] width 74 height 20
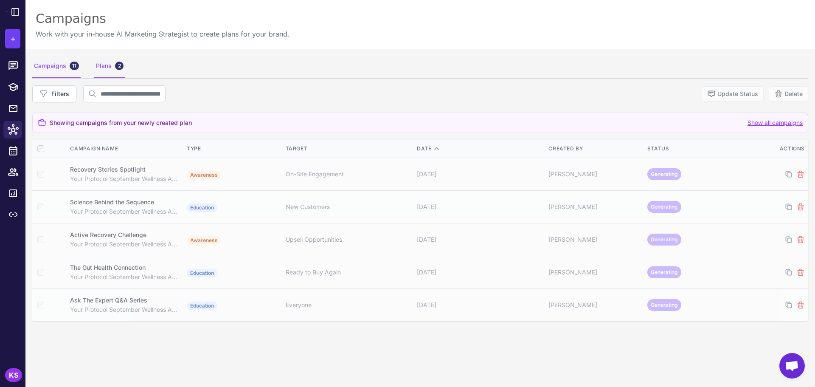
click at [121, 66] on div "2" at bounding box center [119, 66] width 8 height 8
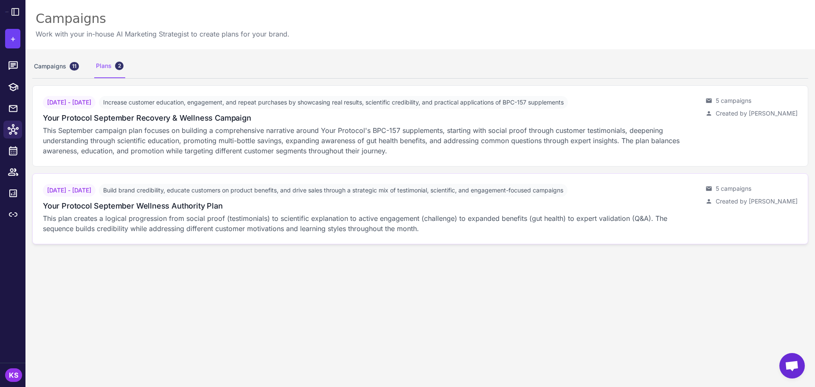
click at [389, 229] on p "This plan creates a logical progression from social proof (testimonials) to sci…" at bounding box center [371, 223] width 656 height 20
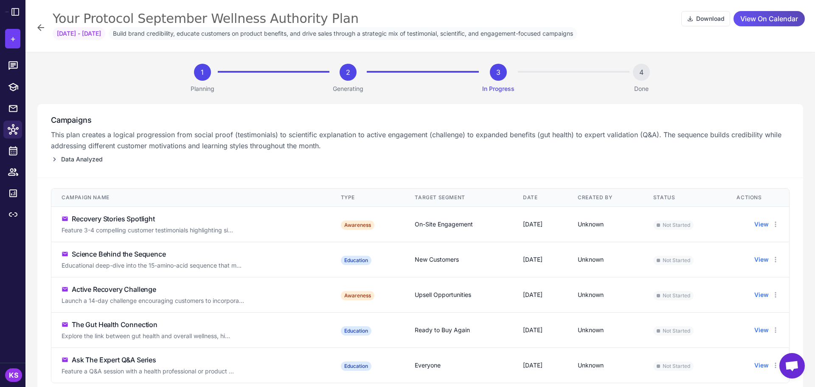
click at [765, 17] on span "View On Calendar" at bounding box center [769, 18] width 58 height 15
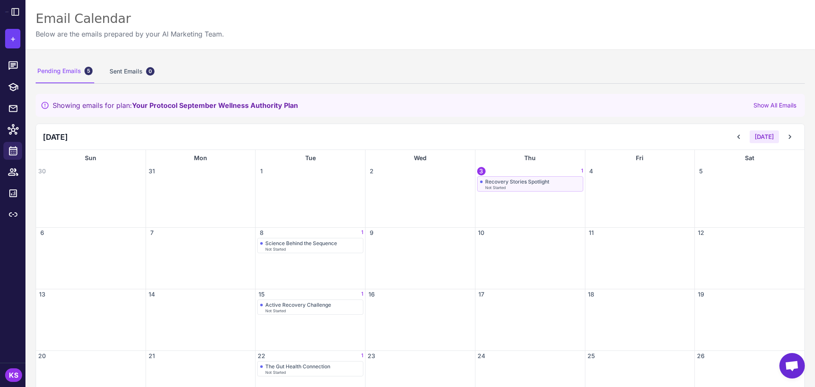
click at [530, 186] on div "Not Started" at bounding box center [532, 187] width 95 height 4
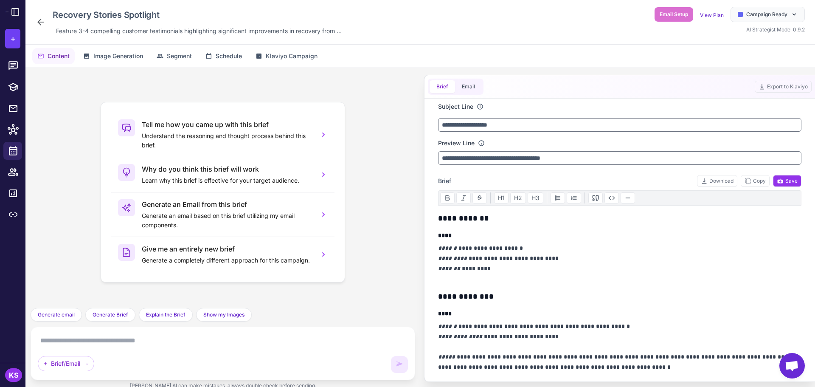
click at [39, 31] on div "Recovery Stories Spotlight Feature 3-4 compelling customer testimonials highlig…" at bounding box center [190, 22] width 309 height 31
click at [40, 11] on div "Recovery Stories Spotlight Feature 3-4 compelling customer testimonials highlig…" at bounding box center [190, 22] width 309 height 31
click at [39, 19] on icon at bounding box center [41, 22] width 10 height 10
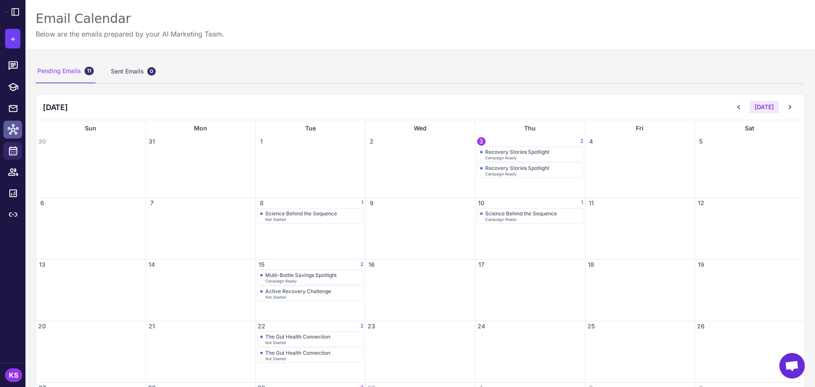
click at [9, 134] on icon at bounding box center [13, 129] width 11 height 11
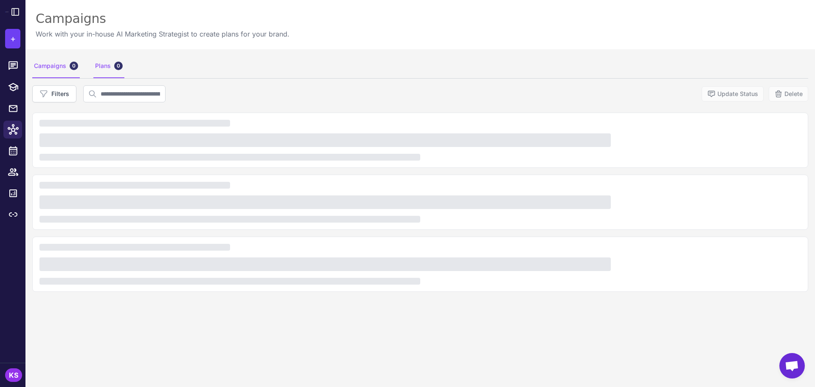
click at [119, 63] on div "0" at bounding box center [118, 66] width 8 height 8
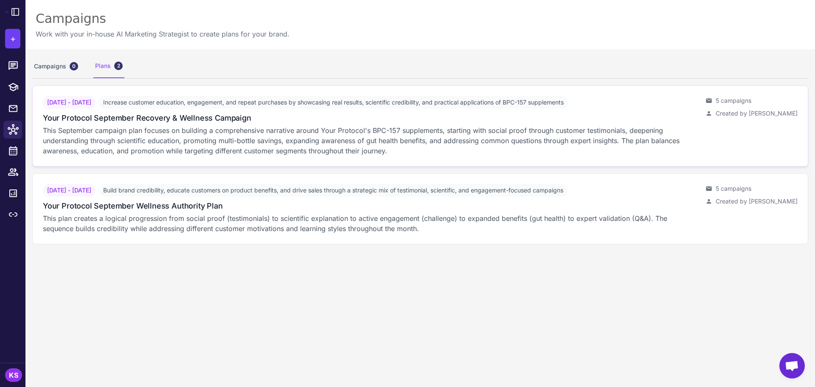
click at [456, 154] on p "This September campaign plan focuses on building a comprehensive narrative arou…" at bounding box center [371, 140] width 656 height 31
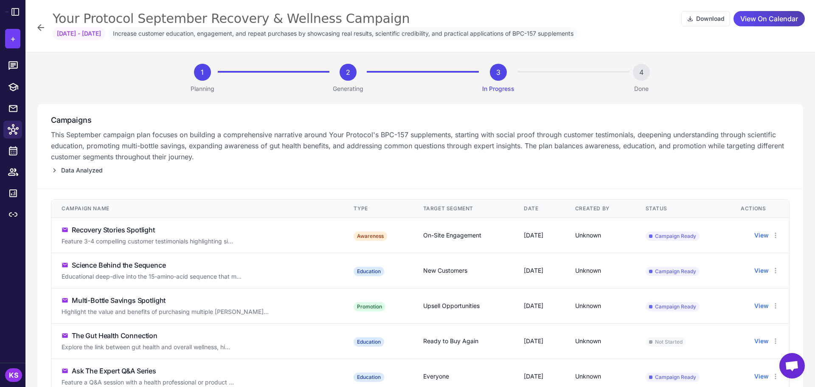
click at [351, 75] on div "2" at bounding box center [347, 72] width 17 height 17
click at [491, 75] on div "3" at bounding box center [498, 72] width 17 height 17
click at [790, 11] on span "View On Calendar" at bounding box center [769, 18] width 58 height 15
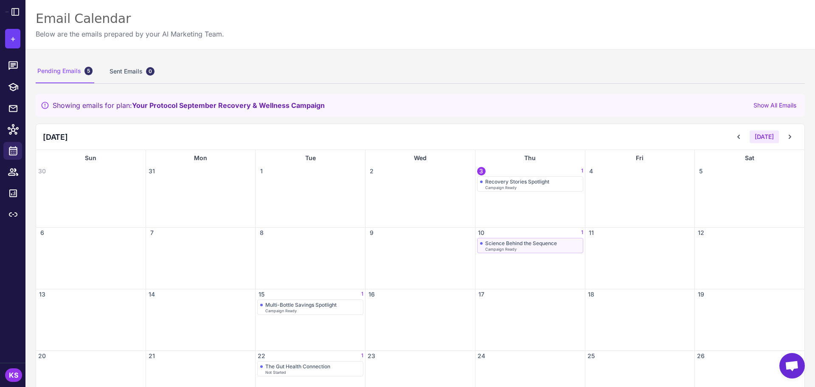
click at [517, 252] on div "Science Behind the Sequence Campaign Ready" at bounding box center [530, 245] width 106 height 15
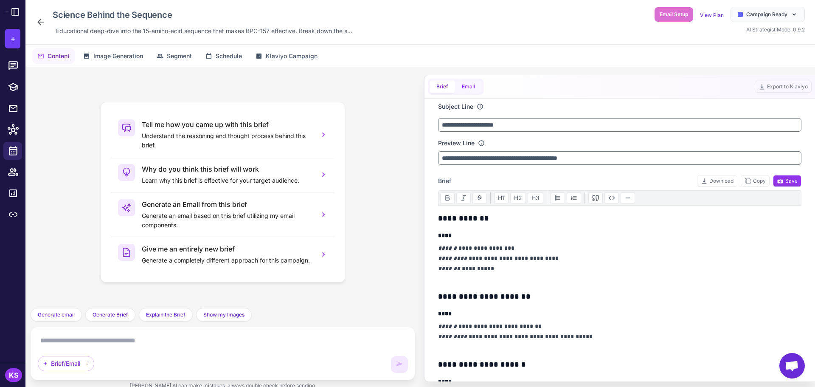
click at [461, 86] on button "Email" at bounding box center [468, 86] width 27 height 13
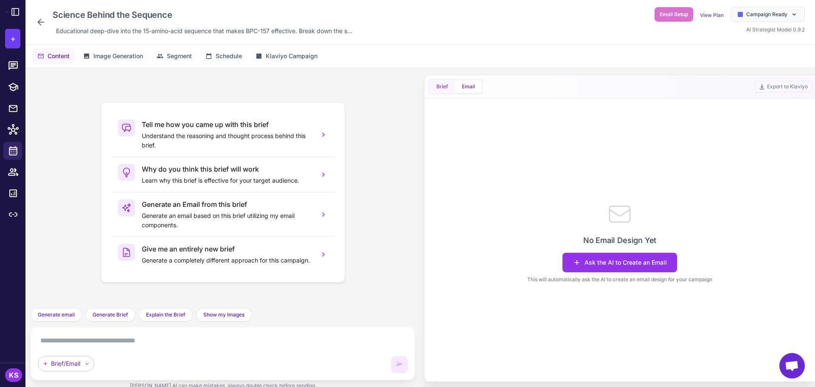
click at [434, 86] on button "Brief" at bounding box center [441, 86] width 25 height 13
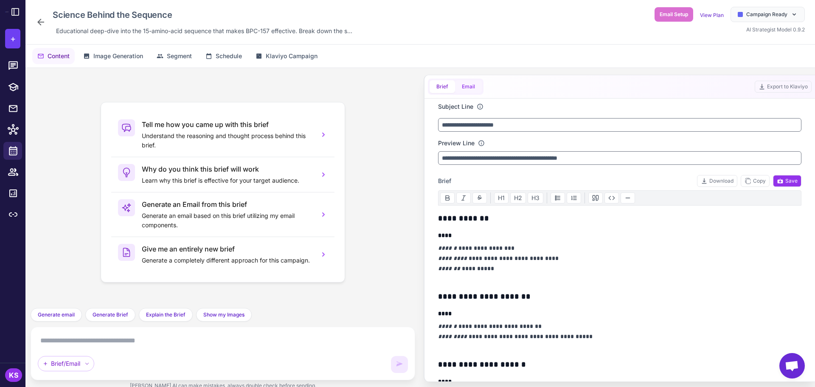
click at [468, 85] on button "Email" at bounding box center [468, 86] width 27 height 13
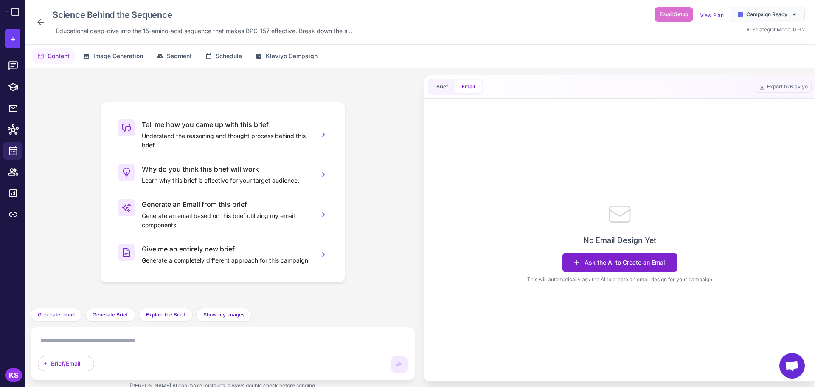
click at [629, 264] on button "Ask the AI to Create an Email" at bounding box center [619, 262] width 115 height 20
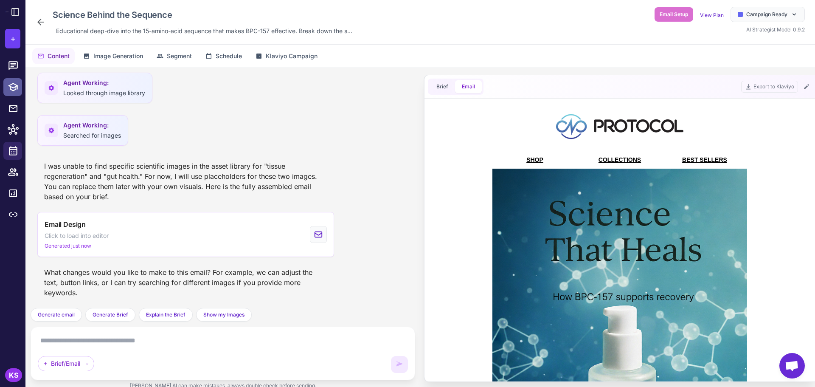
click at [19, 80] on link at bounding box center [12, 87] width 19 height 18
select select
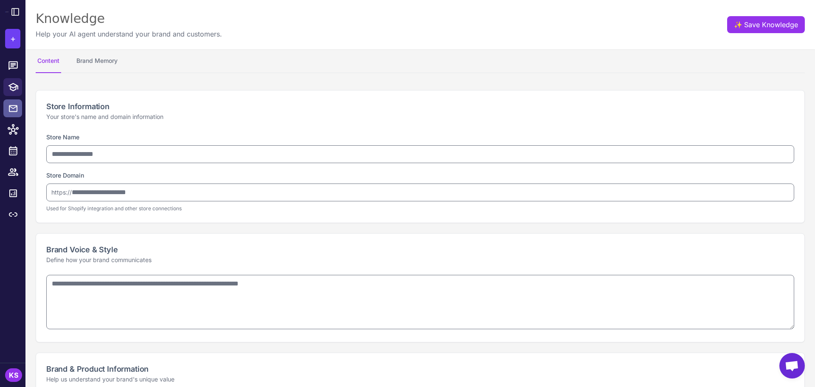
type input "**********"
type textarea "**********"
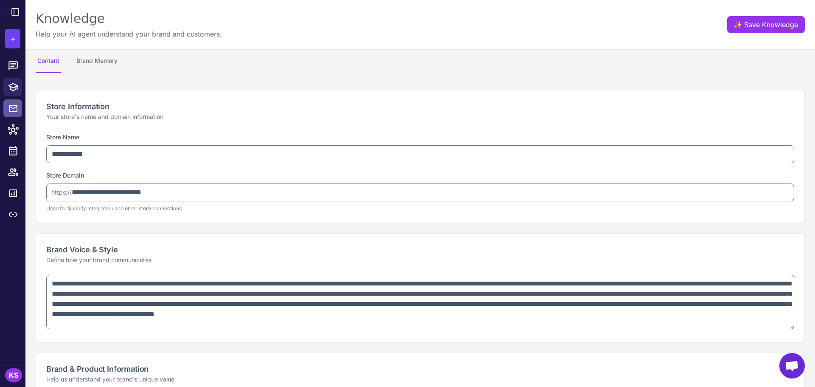
type textarea "**********"
click at [11, 109] on icon at bounding box center [13, 108] width 10 height 11
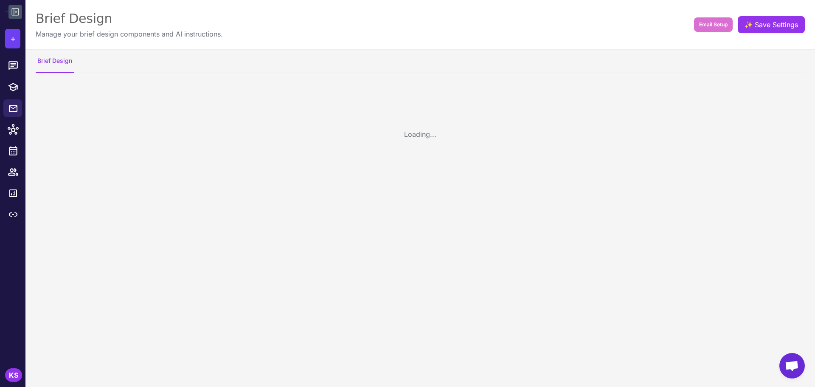
click at [17, 13] on icon at bounding box center [15, 12] width 10 height 10
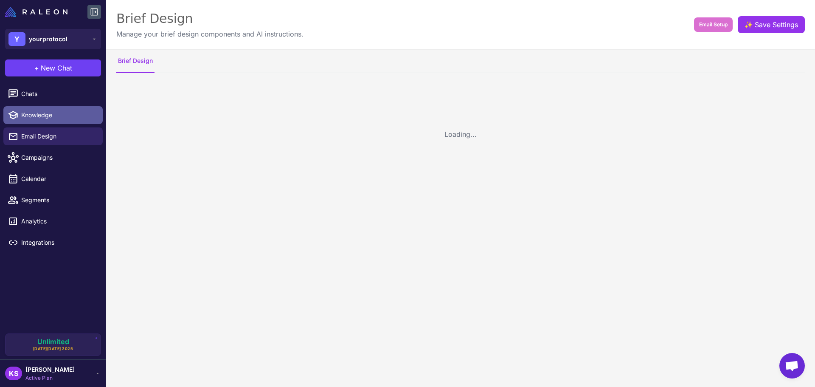
click at [50, 118] on span "Knowledge" at bounding box center [58, 114] width 75 height 9
select select
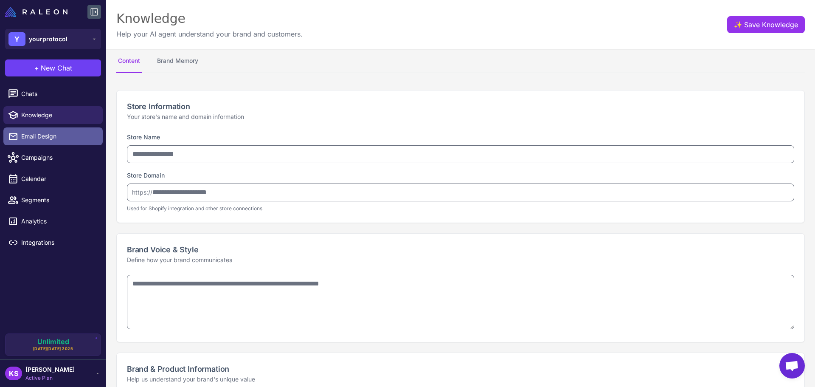
type input "**********"
type textarea "**********"
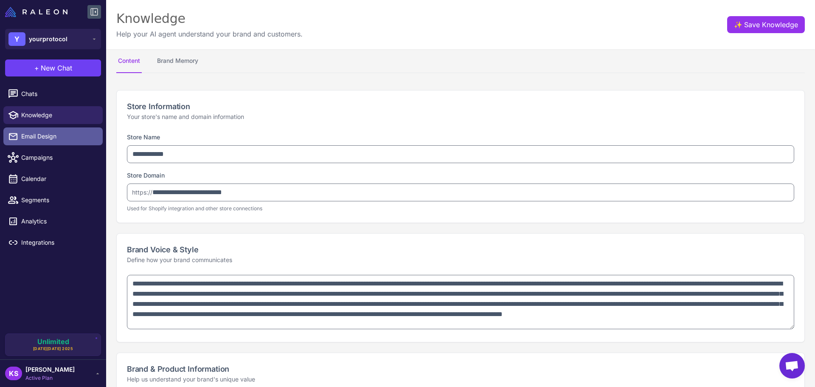
click at [41, 130] on link "Email Design" at bounding box center [52, 136] width 99 height 18
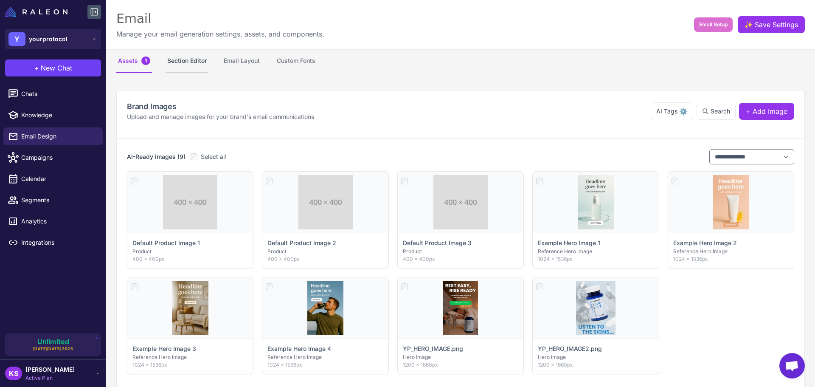
click at [172, 54] on button "Section Editor" at bounding box center [186, 61] width 43 height 24
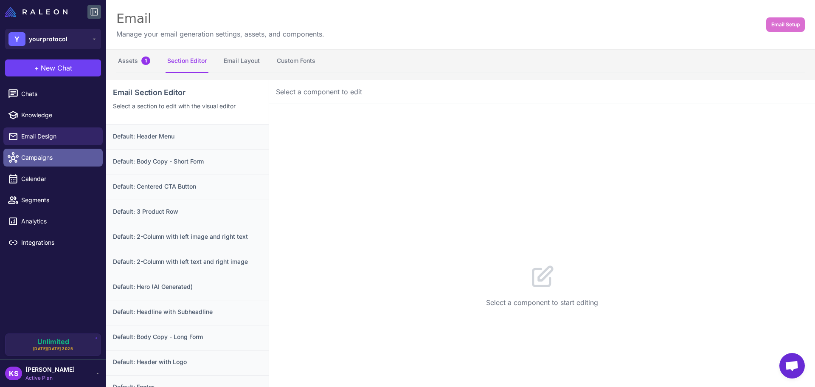
click at [36, 163] on link "Campaigns" at bounding box center [52, 157] width 99 height 18
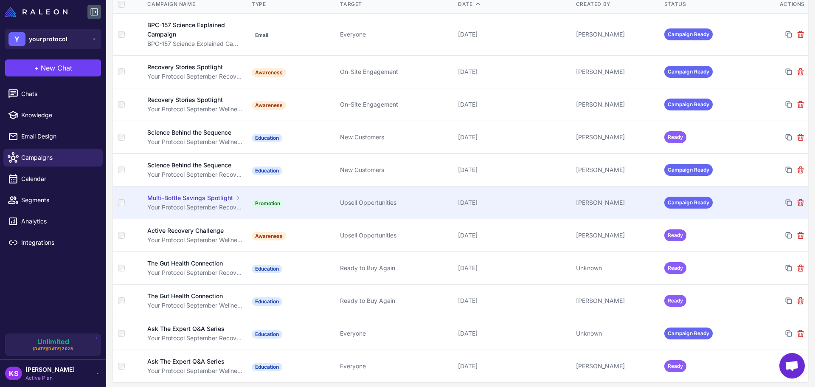
scroll to position [119, 0]
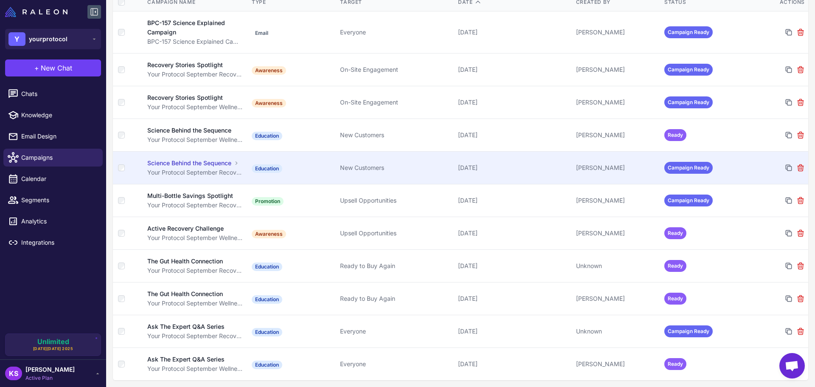
click at [440, 169] on div "New Customers" at bounding box center [395, 167] width 111 height 9
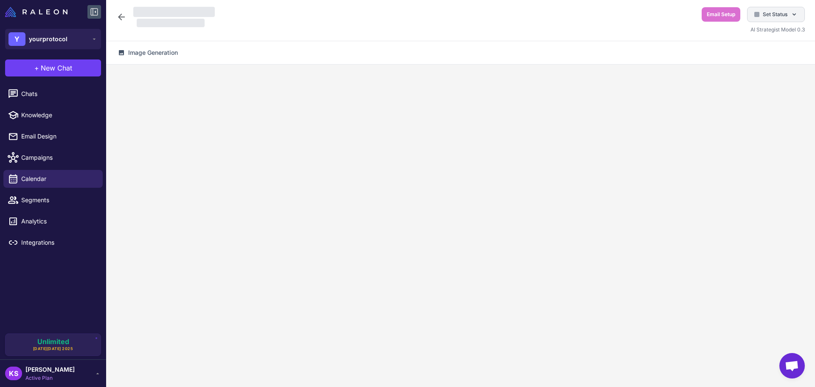
click at [775, 17] on span "Set Status" at bounding box center [774, 15] width 25 height 8
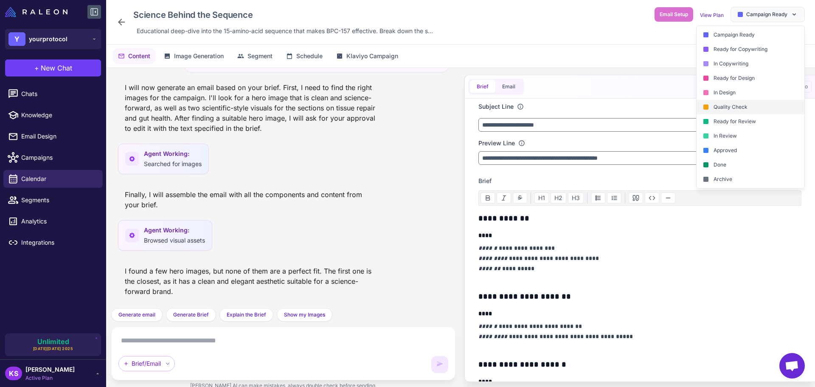
scroll to position [1059, 0]
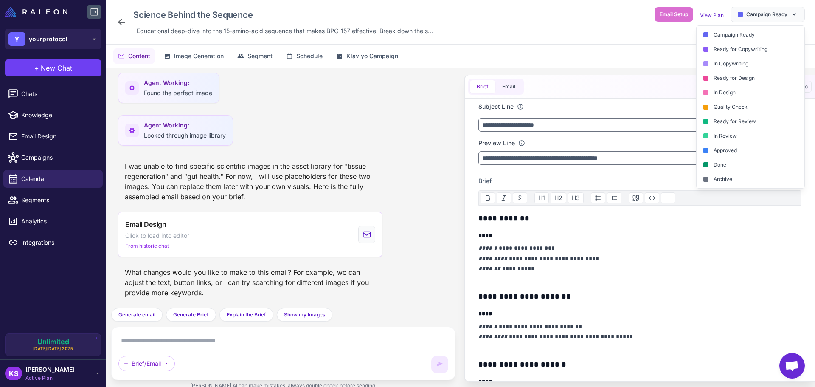
click at [571, 24] on div "Science Behind the Sequence Educational deep-dive into the 15-amino-acid sequen…" at bounding box center [460, 22] width 688 height 31
click at [771, 11] on span "Campaign Ready" at bounding box center [766, 15] width 41 height 8
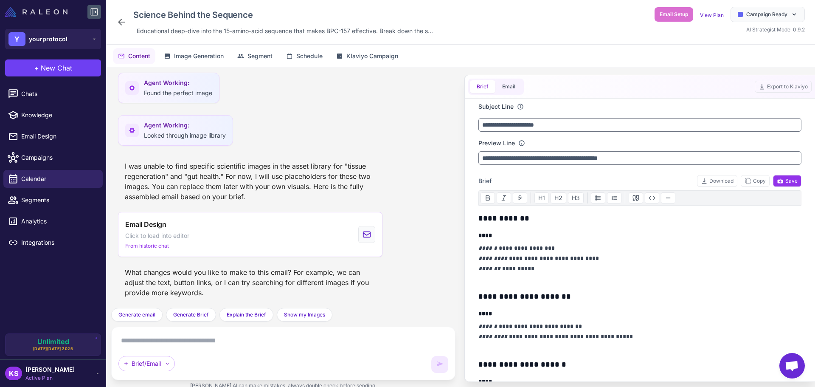
click at [37, 15] on img at bounding box center [36, 12] width 62 height 10
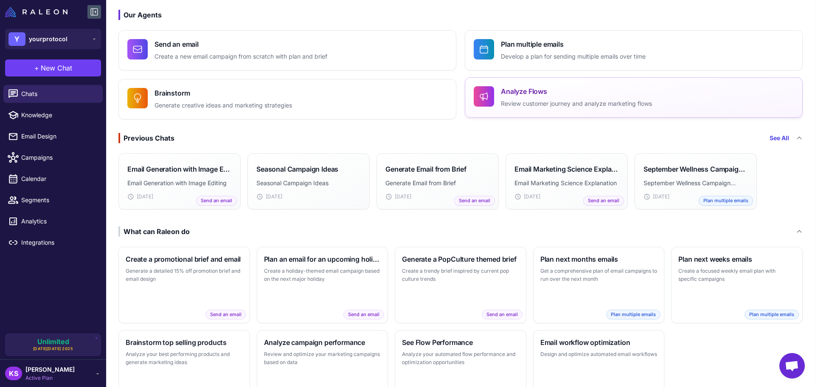
scroll to position [84, 0]
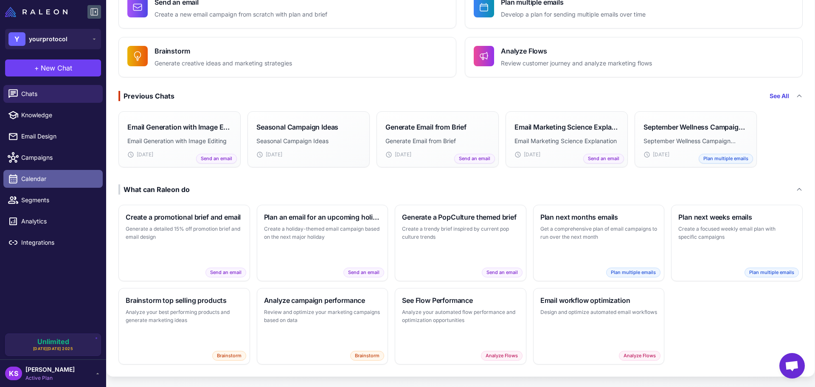
click at [30, 184] on link "Calendar" at bounding box center [52, 179] width 99 height 18
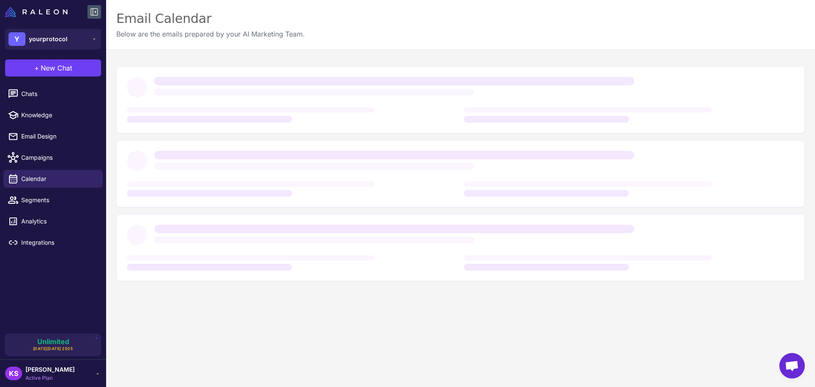
click at [31, 190] on li "Segments" at bounding box center [53, 199] width 106 height 21
click at [33, 196] on span "Segments" at bounding box center [58, 199] width 75 height 9
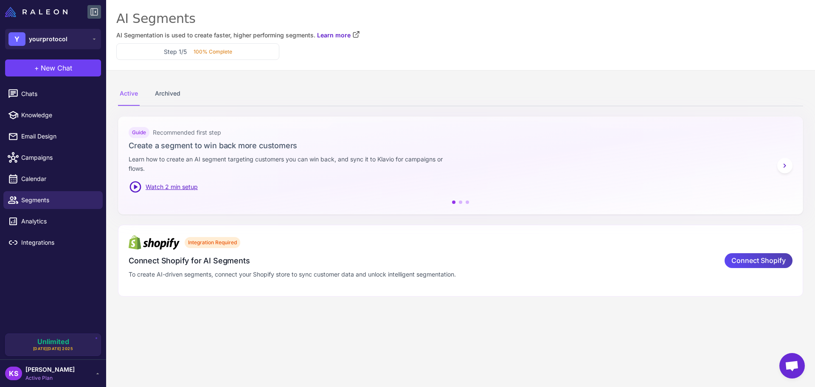
click at [786, 165] on icon at bounding box center [784, 165] width 8 height 8
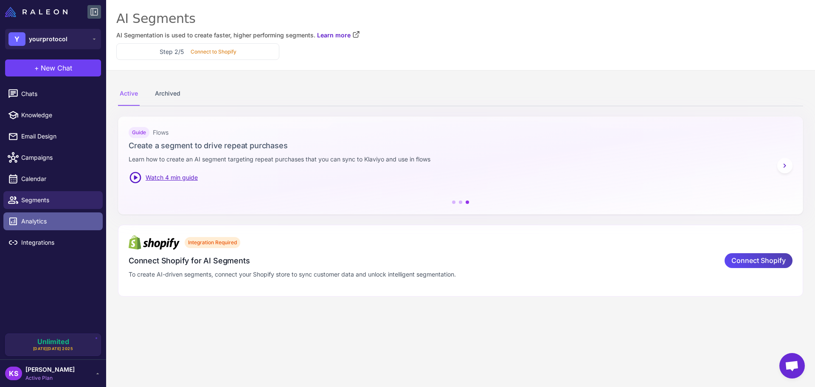
click at [34, 215] on link "Analytics" at bounding box center [52, 221] width 99 height 18
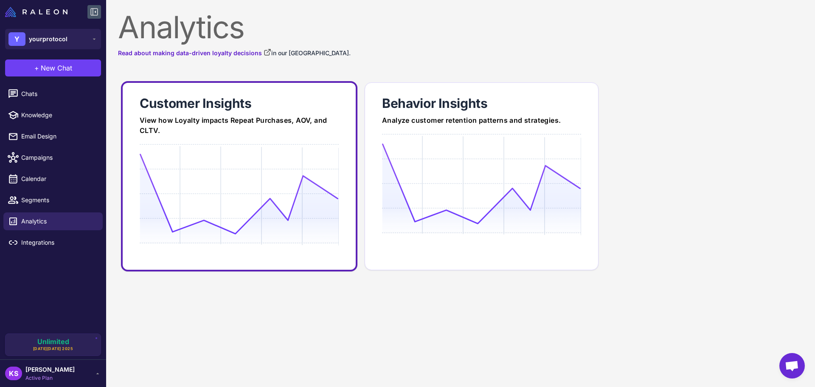
click at [254, 154] on icon at bounding box center [239, 193] width 199 height 81
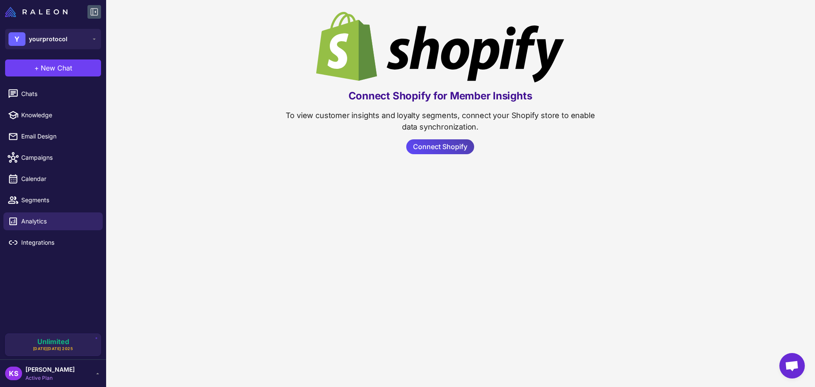
click at [80, 373] on div "KS [PERSON_NAME] Active Plan" at bounding box center [53, 372] width 96 height 17
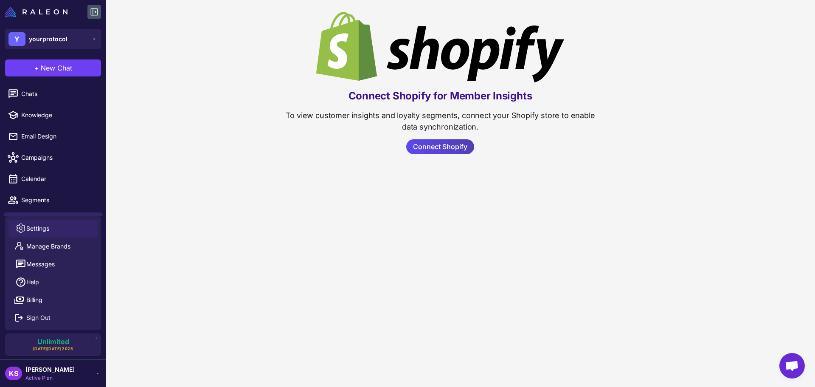
click at [39, 226] on span "Settings" at bounding box center [37, 228] width 23 height 9
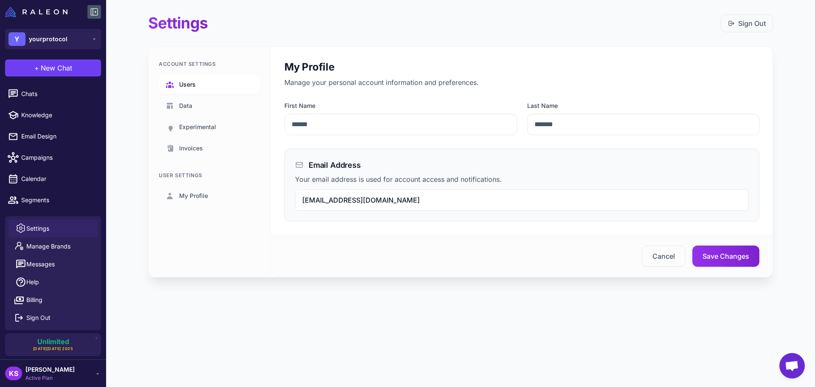
click at [226, 83] on link "Users" at bounding box center [209, 85] width 101 height 20
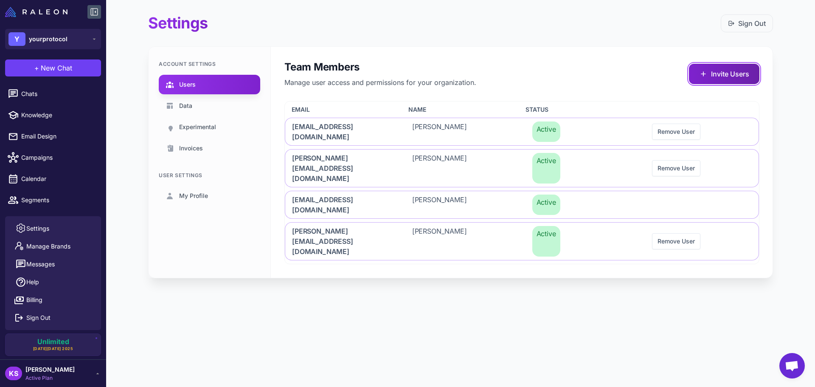
click at [707, 78] on button "Invite Users" at bounding box center [724, 74] width 70 height 20
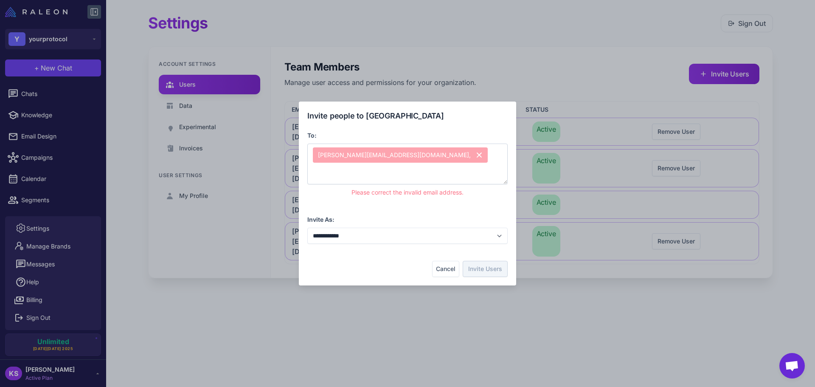
click at [476, 155] on icon at bounding box center [479, 154] width 7 height 7
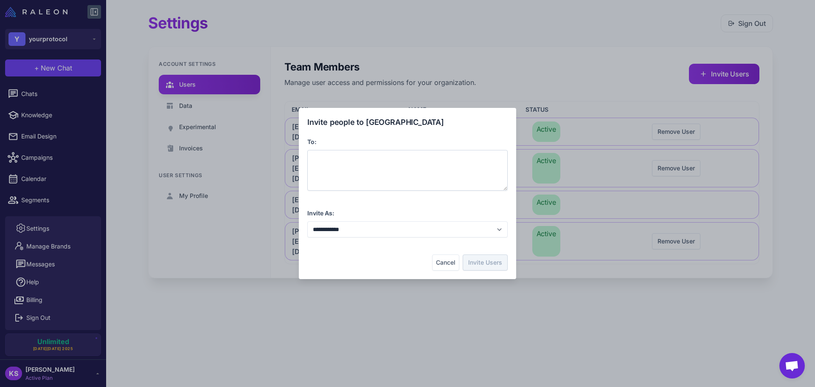
click at [386, 157] on div at bounding box center [407, 170] width 200 height 41
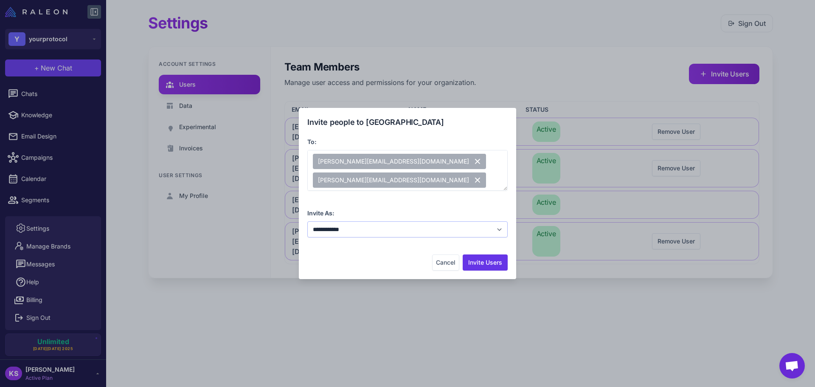
click at [387, 233] on select "**********" at bounding box center [407, 229] width 200 height 16
click at [307, 221] on select "**********" at bounding box center [407, 229] width 200 height 16
drag, startPoint x: 492, startPoint y: 261, endPoint x: 498, endPoint y: 263, distance: 6.6
click at [495, 263] on button "Invite Users" at bounding box center [484, 262] width 45 height 16
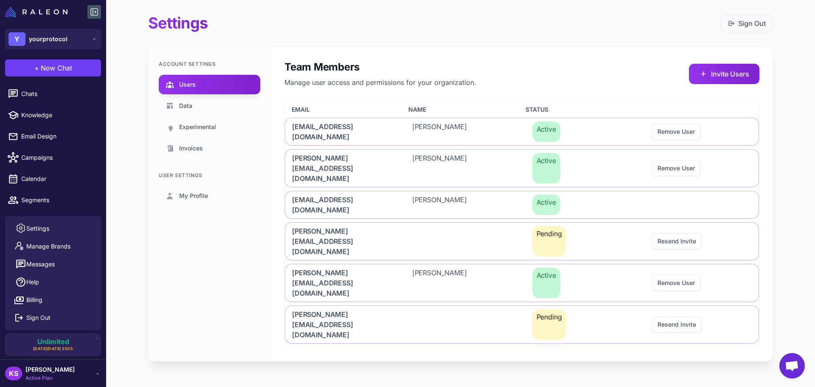
click at [84, 209] on li "Segments" at bounding box center [53, 199] width 106 height 21
click at [82, 375] on div "KS [PERSON_NAME] Active Plan" at bounding box center [53, 372] width 96 height 17
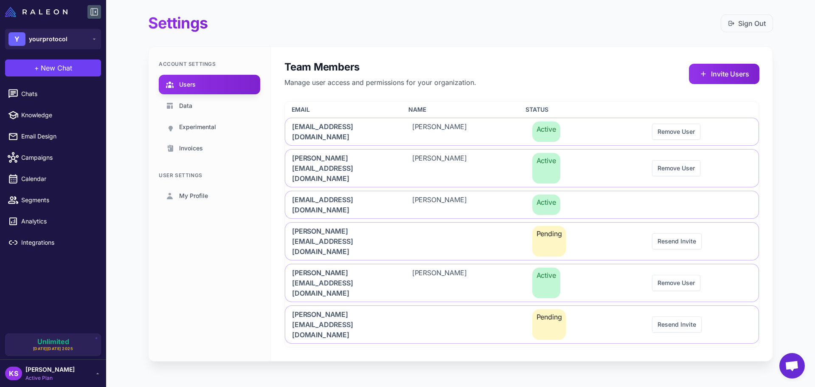
click at [29, 5] on div at bounding box center [53, 12] width 106 height 24
click at [28, 10] on img at bounding box center [36, 12] width 62 height 10
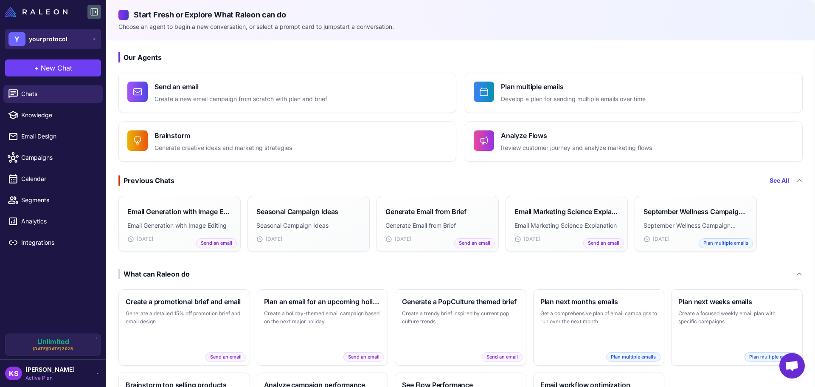
click at [39, 33] on div "Y yourprotocol" at bounding box center [37, 39] width 59 height 14
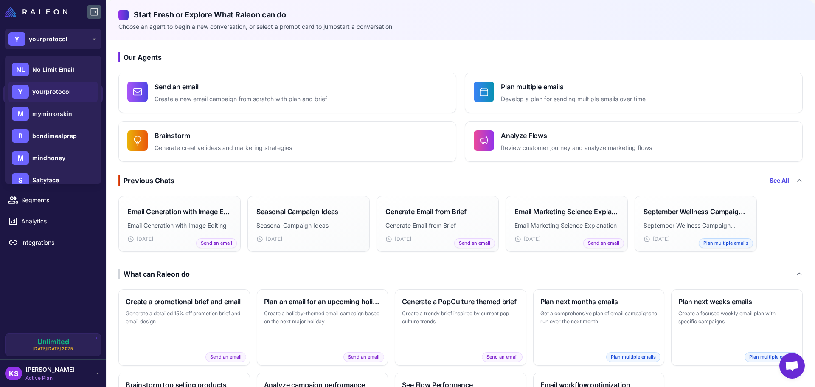
scroll to position [42, 0]
